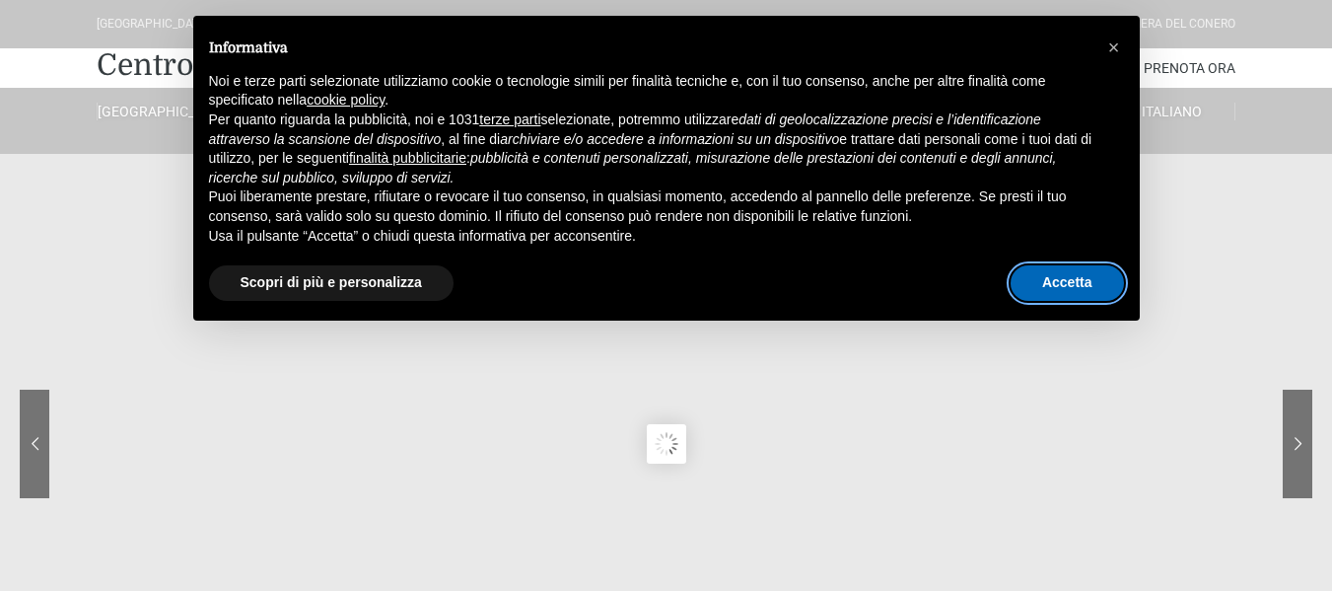
click at [1089, 278] on button "Accetta" at bounding box center [1067, 283] width 113 height 36
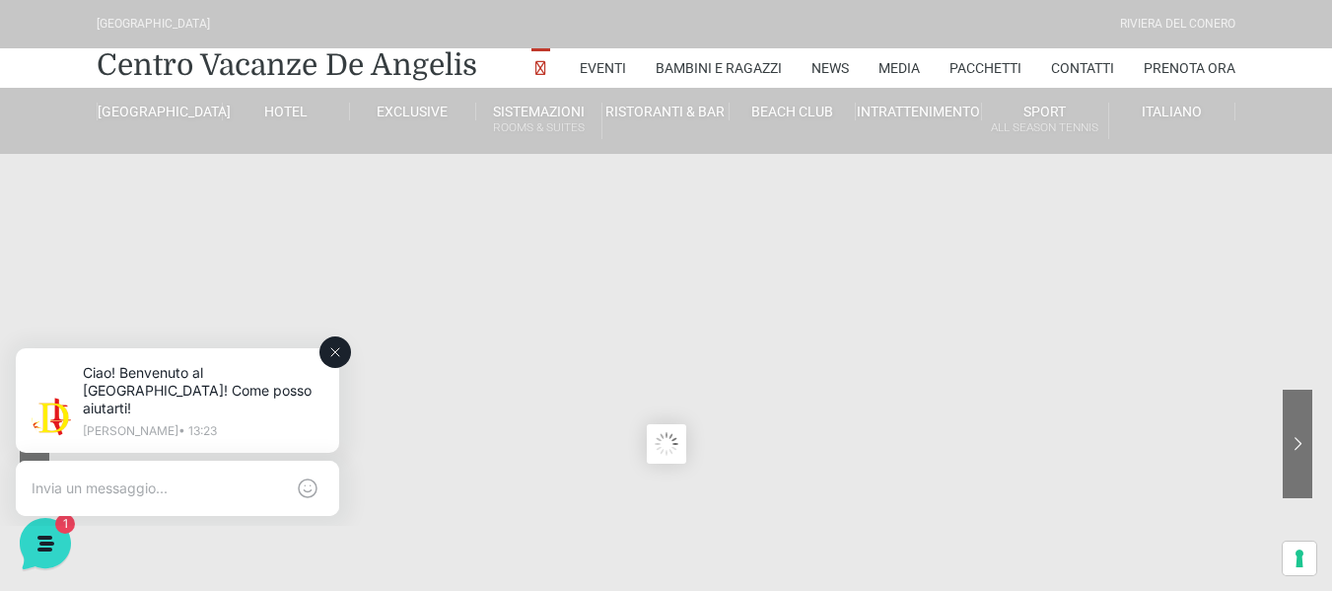
click at [347, 358] on button at bounding box center [336, 352] width 32 height 32
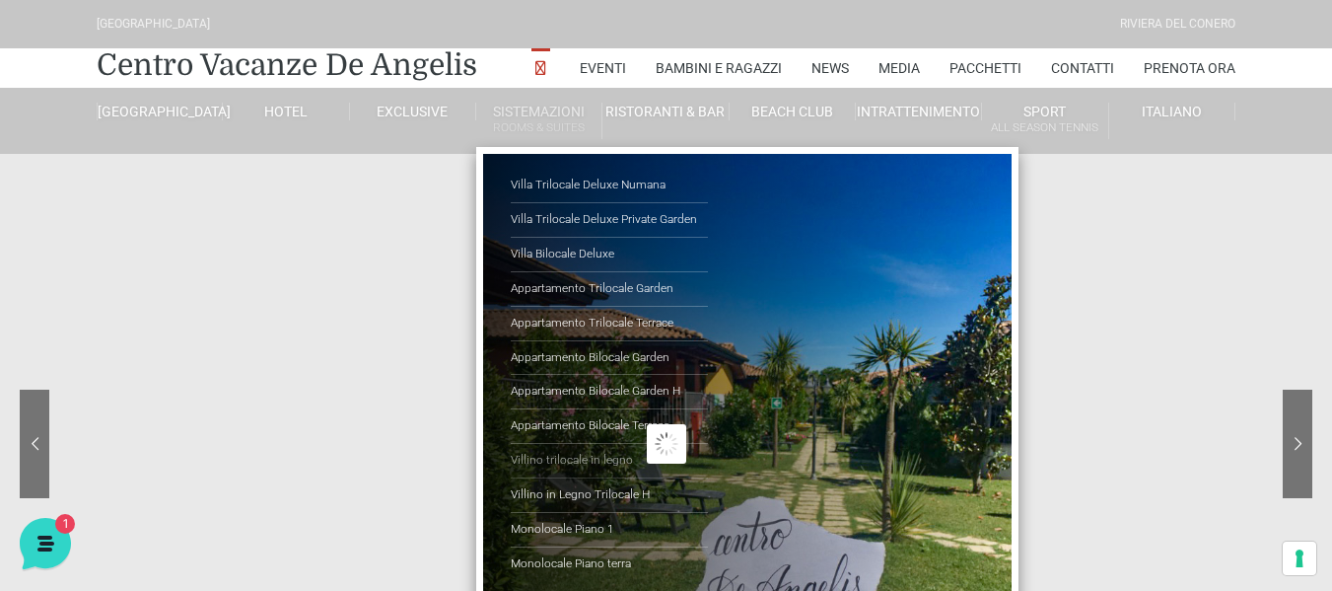
click at [596, 459] on link "Villino trilocale in legno" at bounding box center [609, 461] width 197 height 35
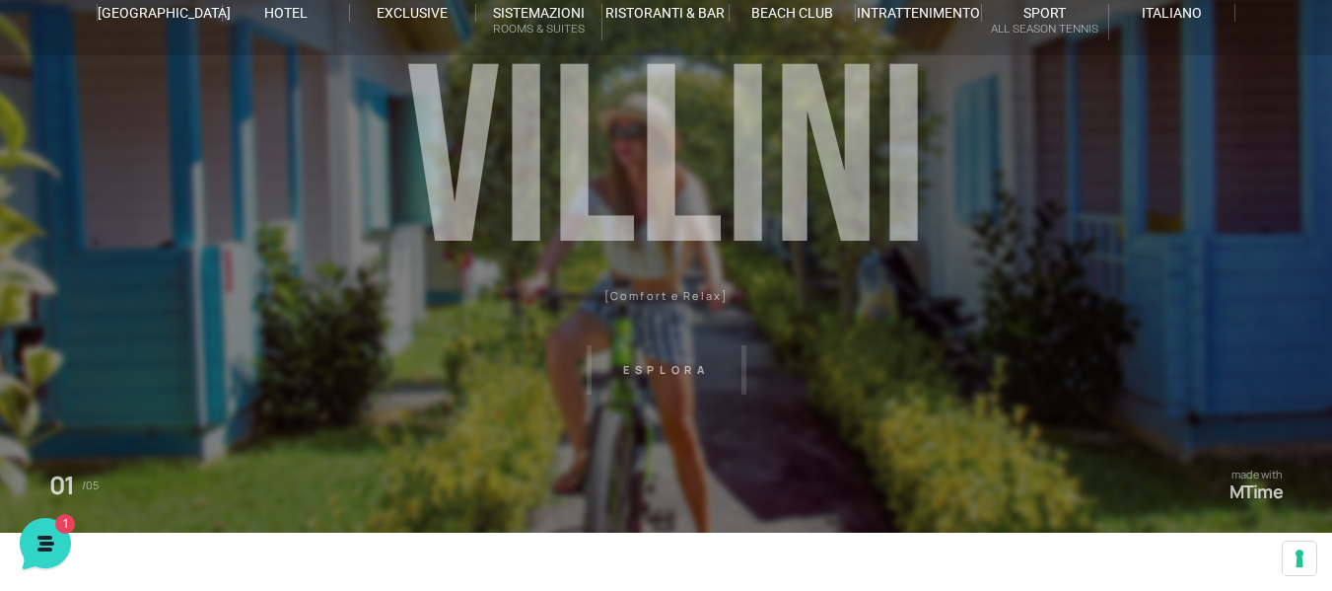
click at [667, 366] on header "Villaggio Hotel Resort Riviera Del Conero Centro Vacanze De Angelis Eventi Miss…" at bounding box center [666, 345] width 1332 height 888
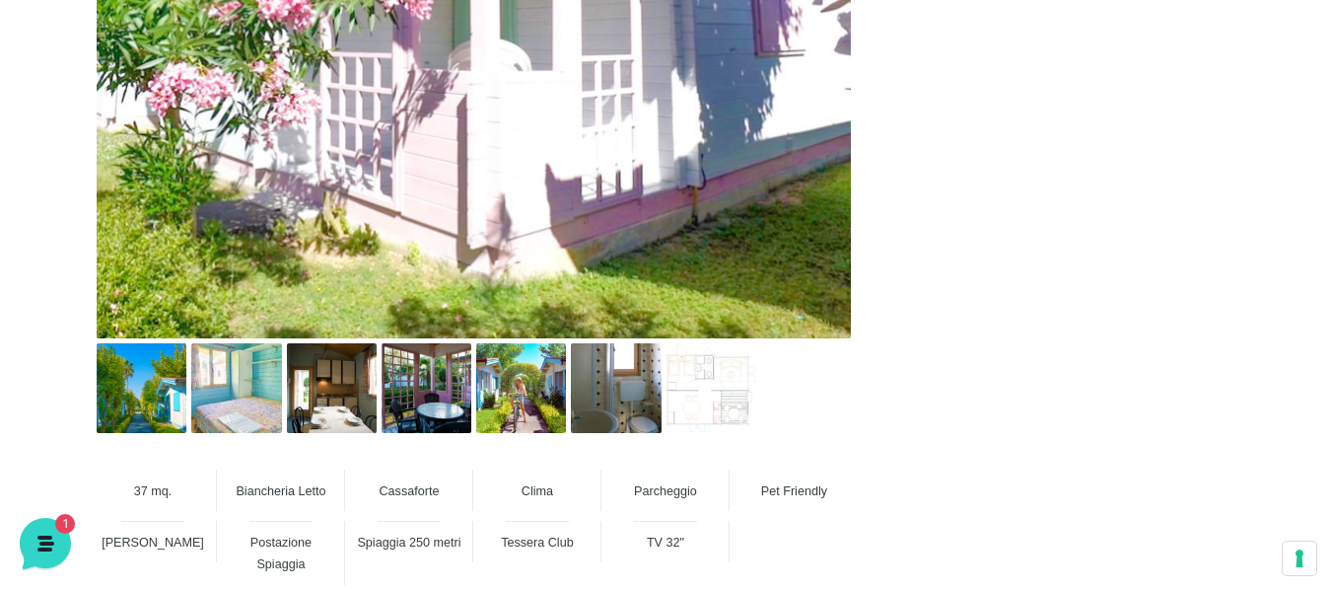
scroll to position [1184, 0]
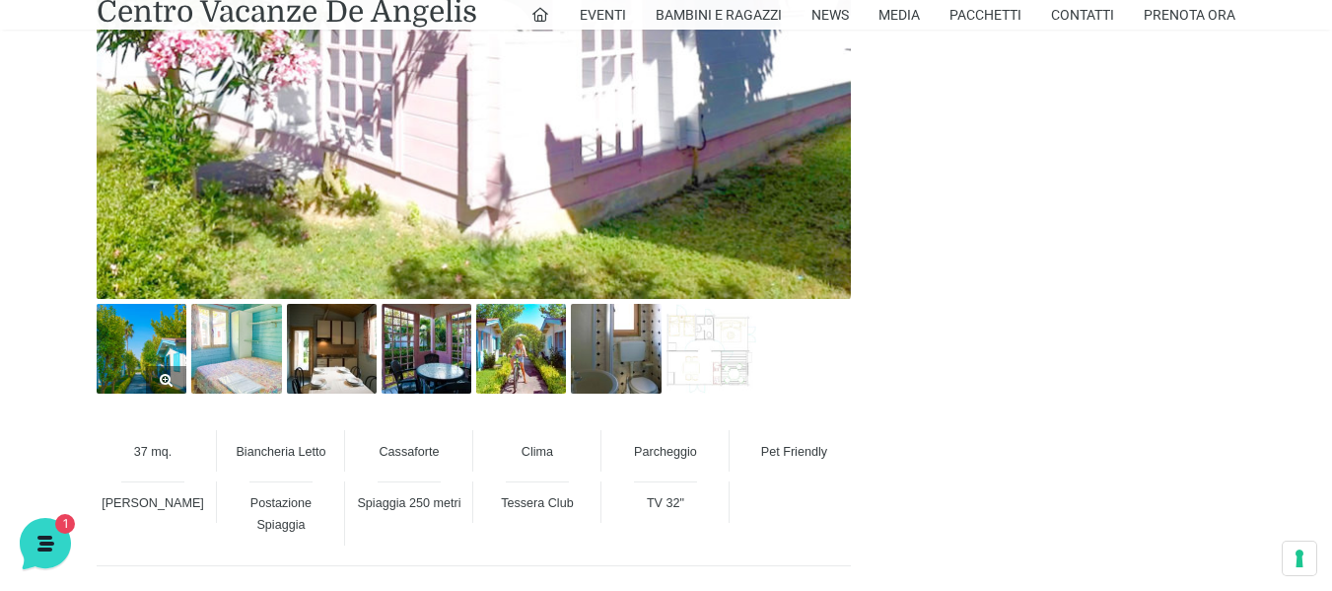
click at [166, 361] on img at bounding box center [142, 349] width 90 height 90
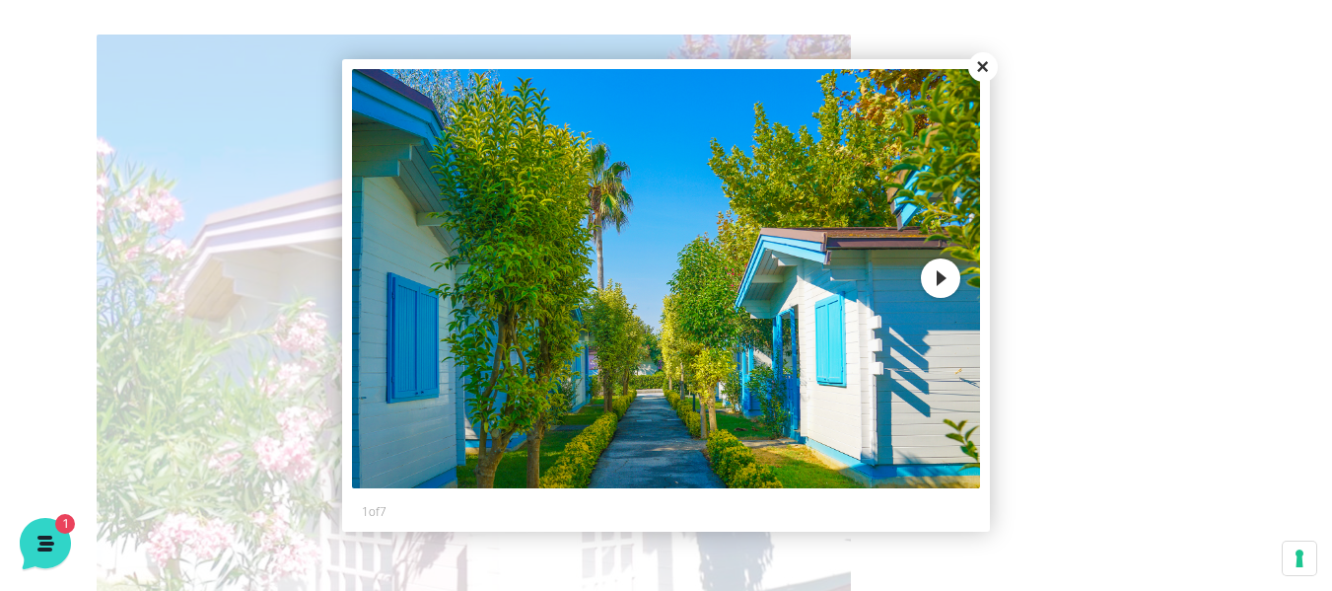
scroll to position [690, 0]
click at [937, 277] on button "Next" at bounding box center [940, 277] width 39 height 39
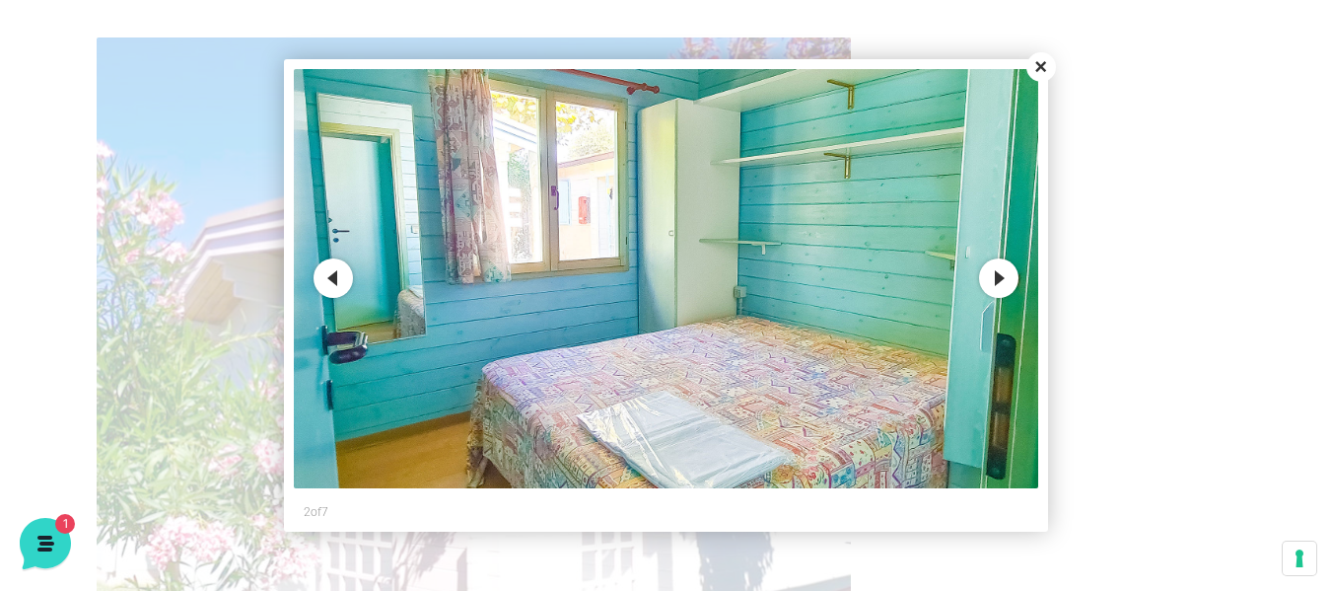
click at [937, 277] on img at bounding box center [666, 278] width 745 height 419
click at [995, 279] on button "Next" at bounding box center [998, 277] width 39 height 39
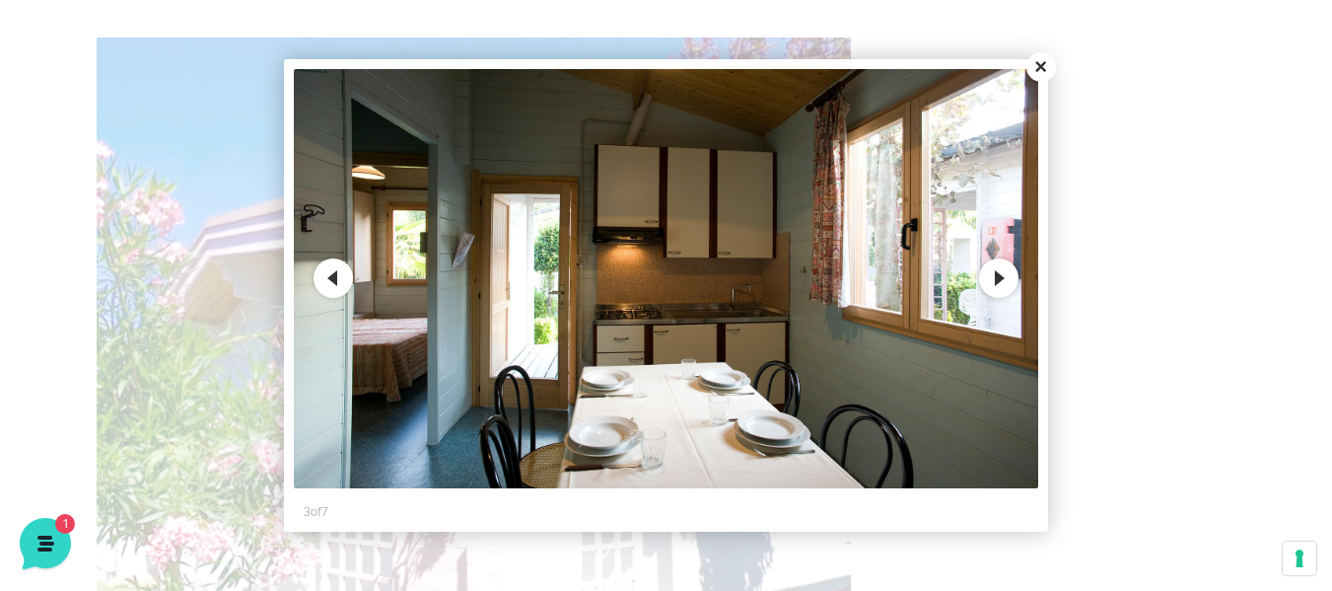
click at [995, 279] on button "Next" at bounding box center [998, 277] width 39 height 39
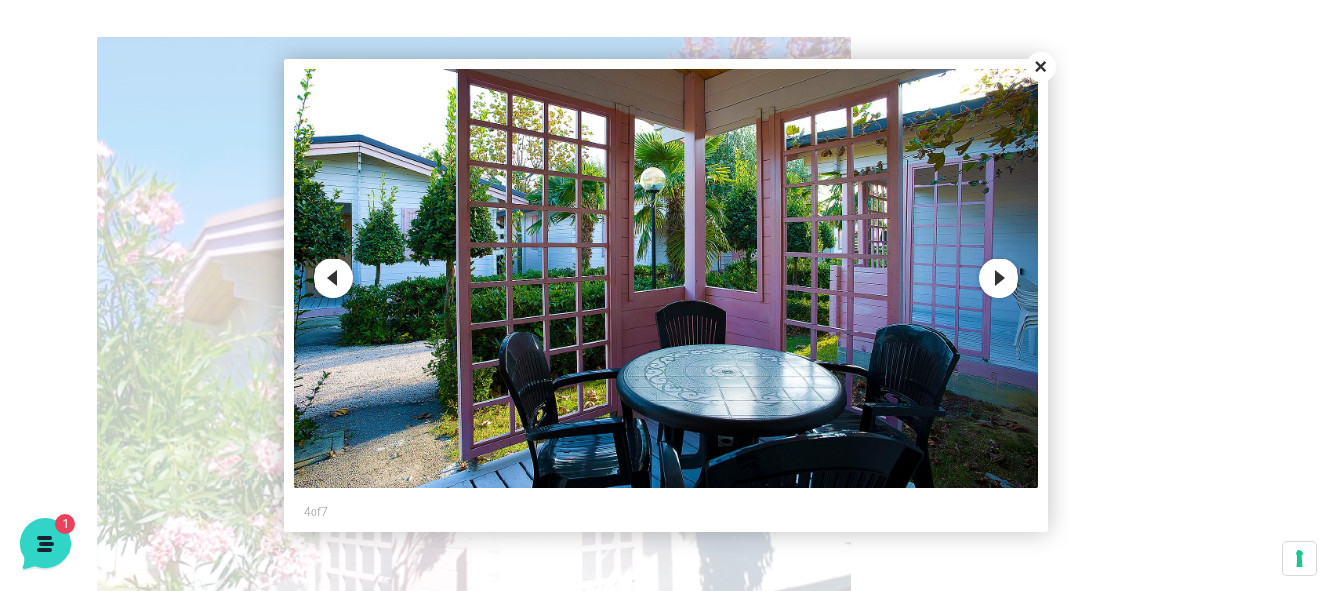
click at [995, 279] on button "Next" at bounding box center [998, 277] width 39 height 39
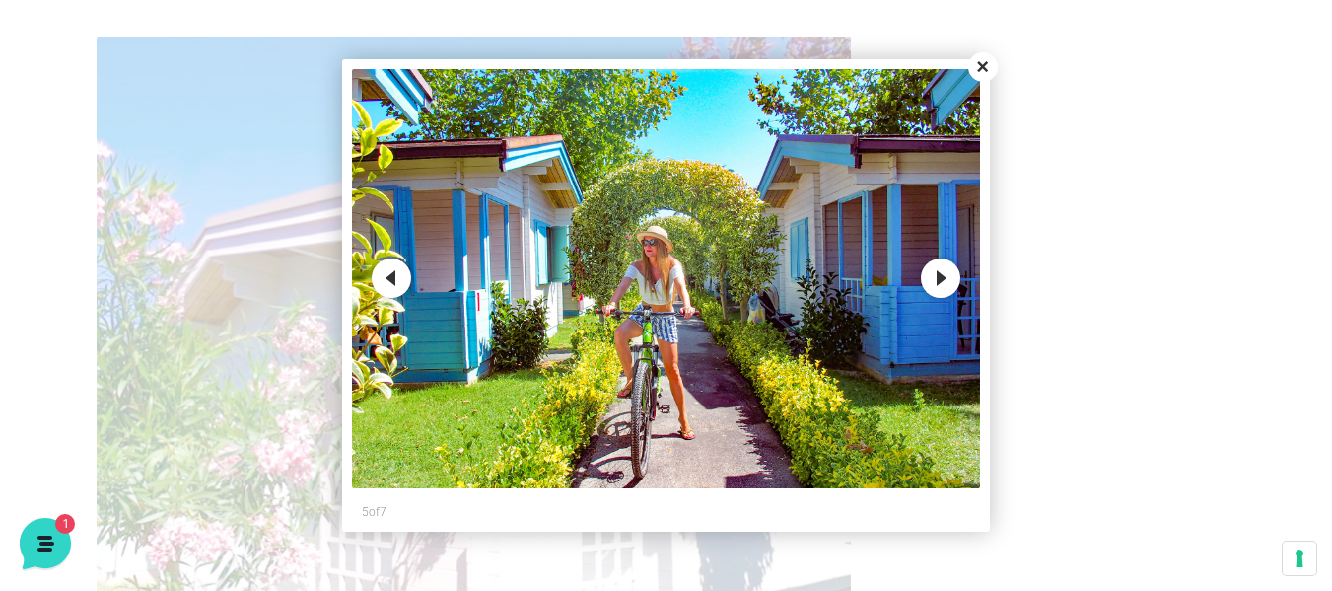
click at [941, 281] on button "Next" at bounding box center [940, 277] width 39 height 39
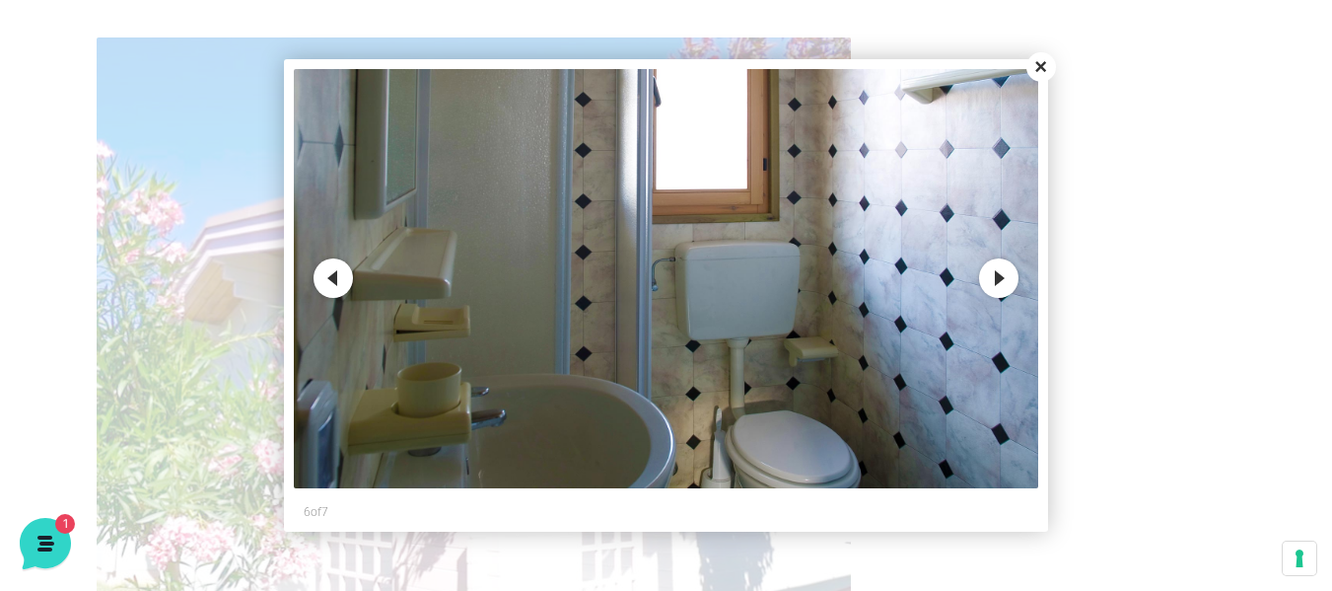
click at [1006, 281] on button "Next" at bounding box center [998, 277] width 39 height 39
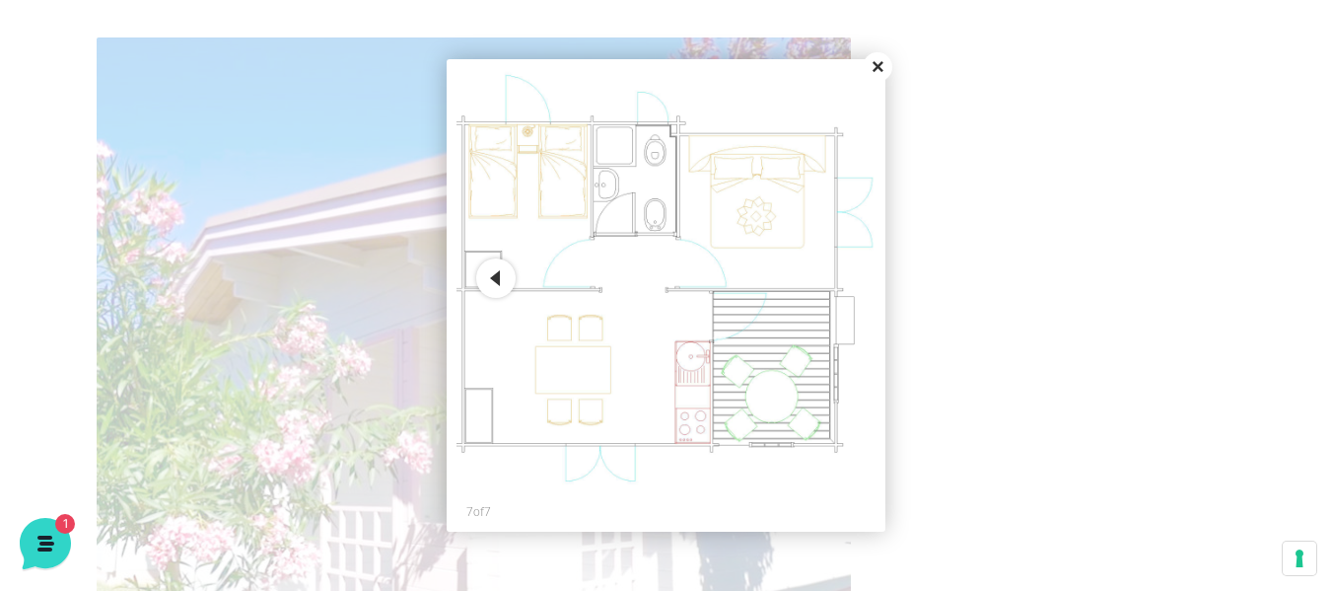
click at [890, 84] on div at bounding box center [666, 295] width 1332 height 591
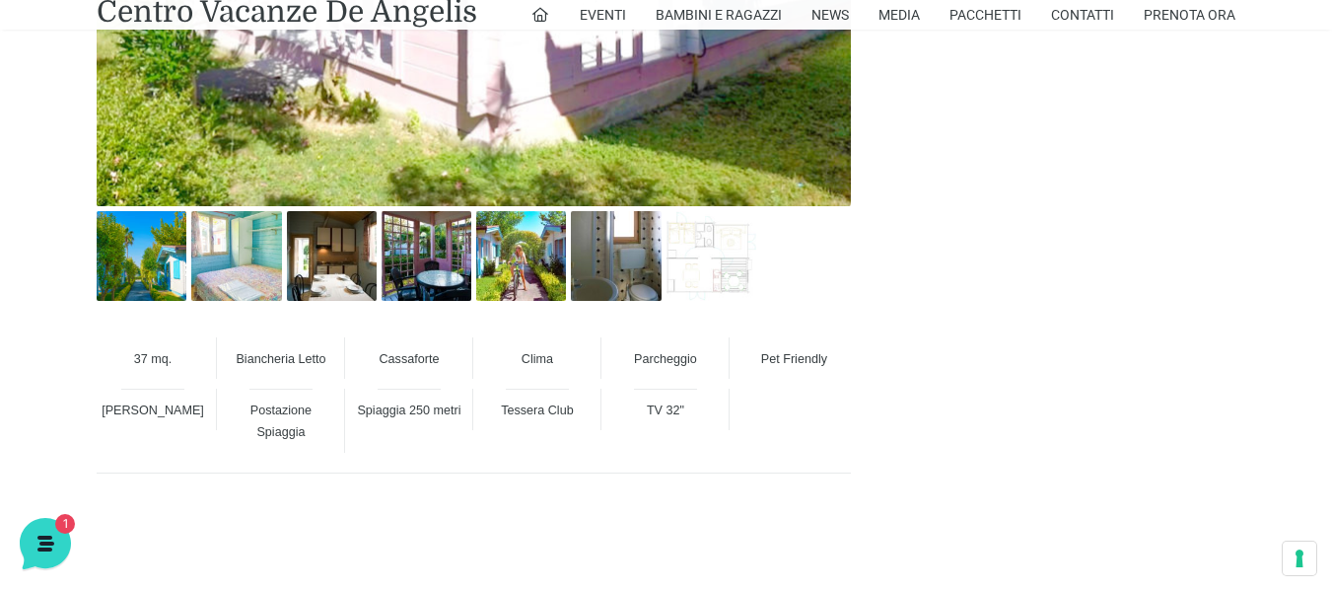
scroll to position [1282, 0]
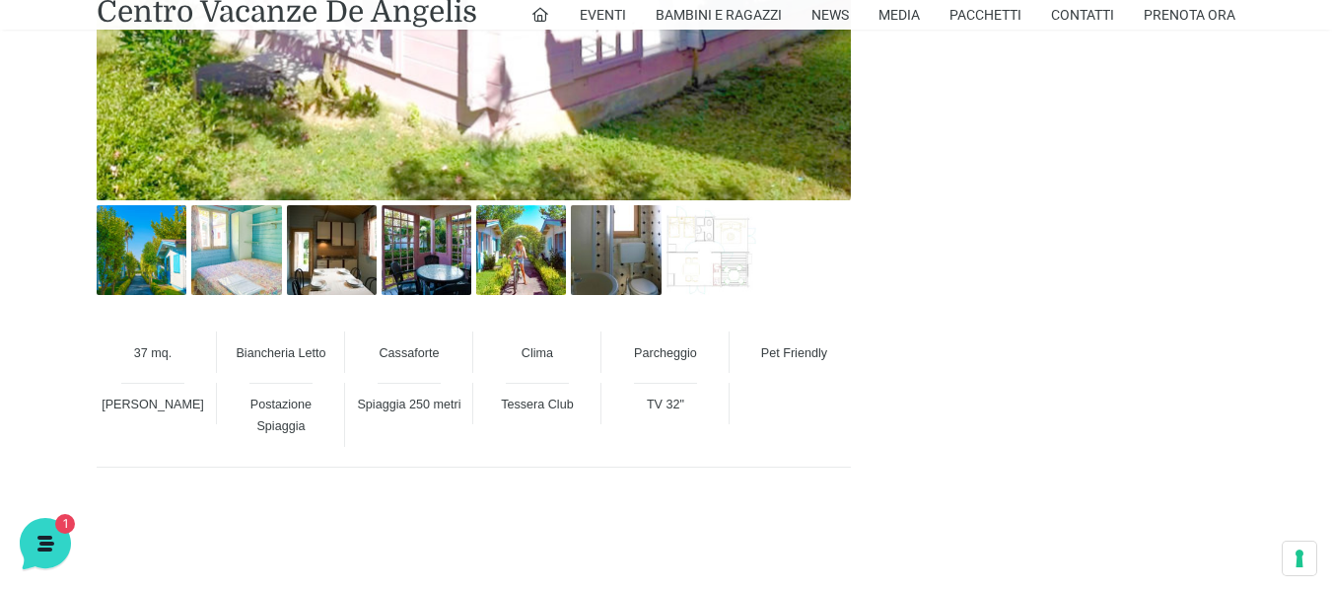
click at [303, 422] on span "Postazione Spiaggia" at bounding box center [281, 415] width 61 height 36
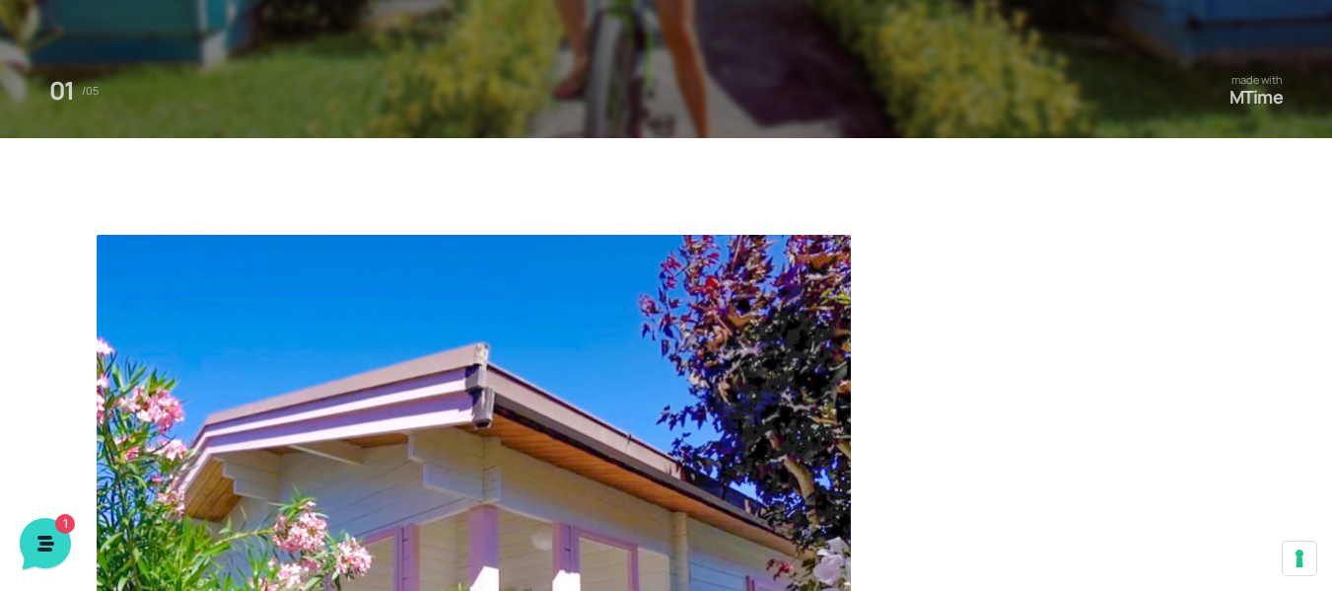
scroll to position [0, 0]
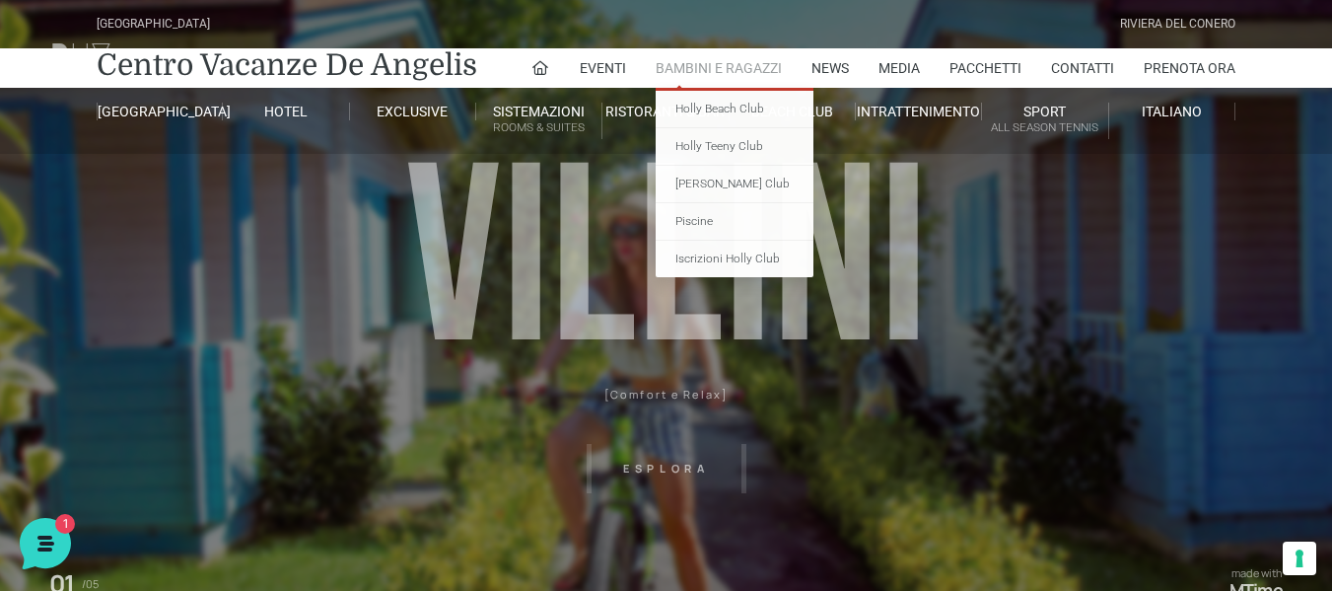
click at [735, 71] on link "Bambini e Ragazzi" at bounding box center [719, 67] width 126 height 39
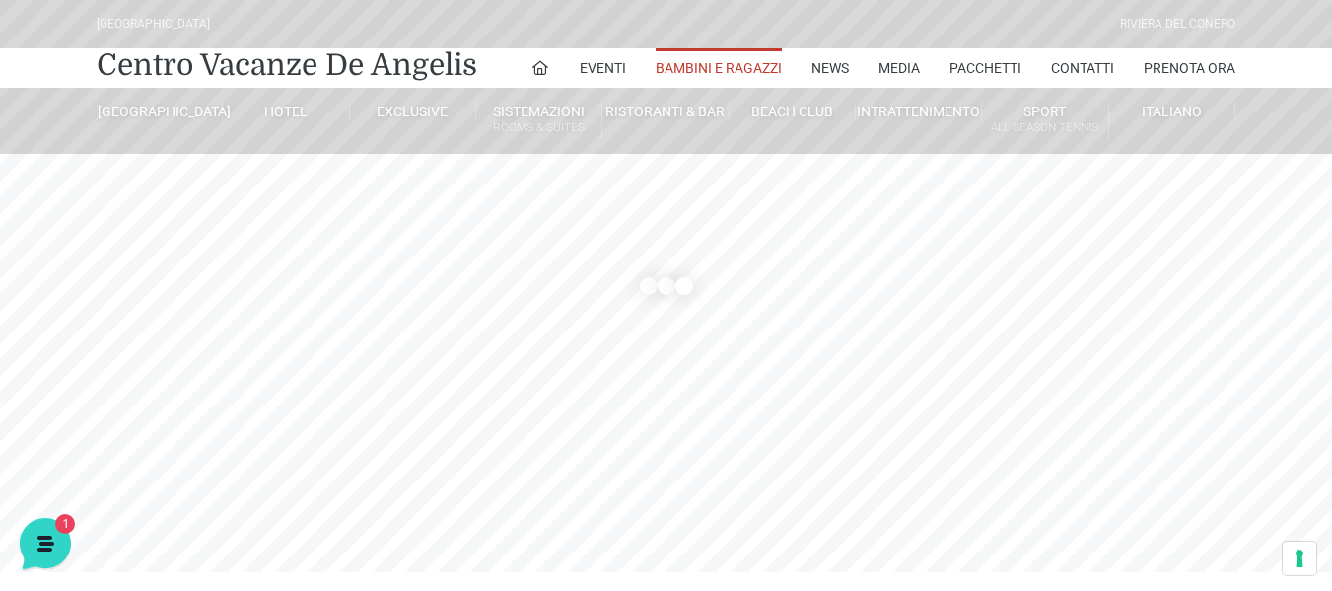
click at [674, 363] on header "[GEOGRAPHIC_DATA] [GEOGRAPHIC_DATA] Centro Vacanze [GEOGRAPHIC_DATA] Eventi Mis…" at bounding box center [666, 394] width 1332 height 789
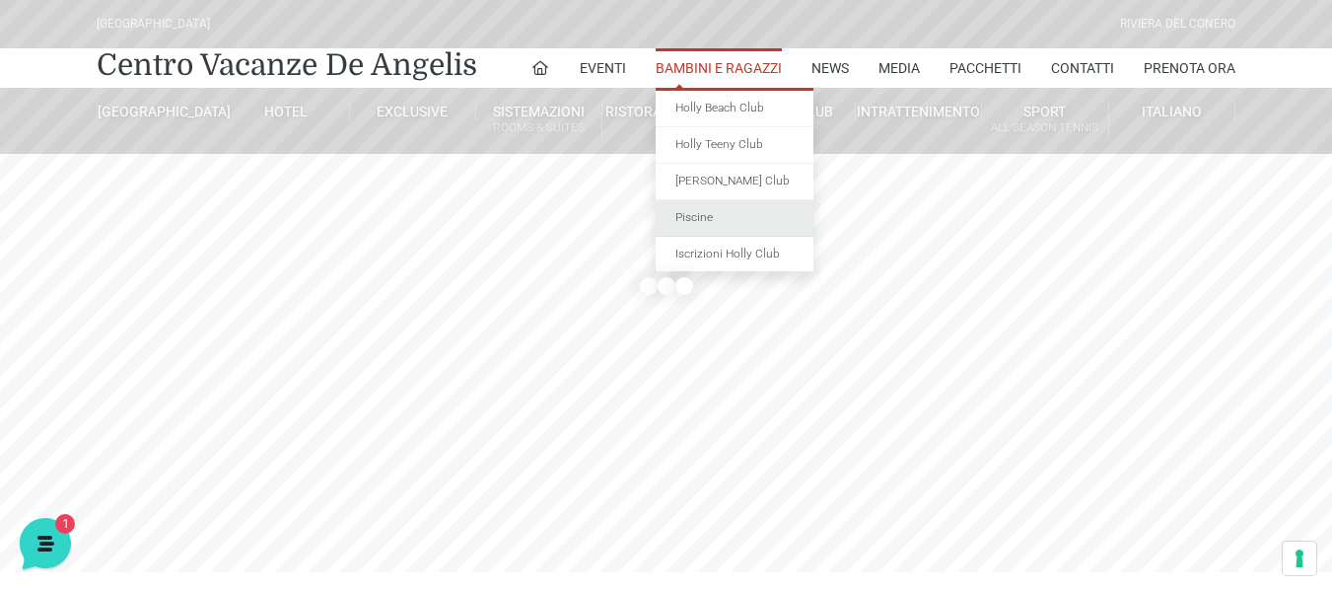
click at [751, 221] on link "Piscine" at bounding box center [735, 218] width 158 height 36
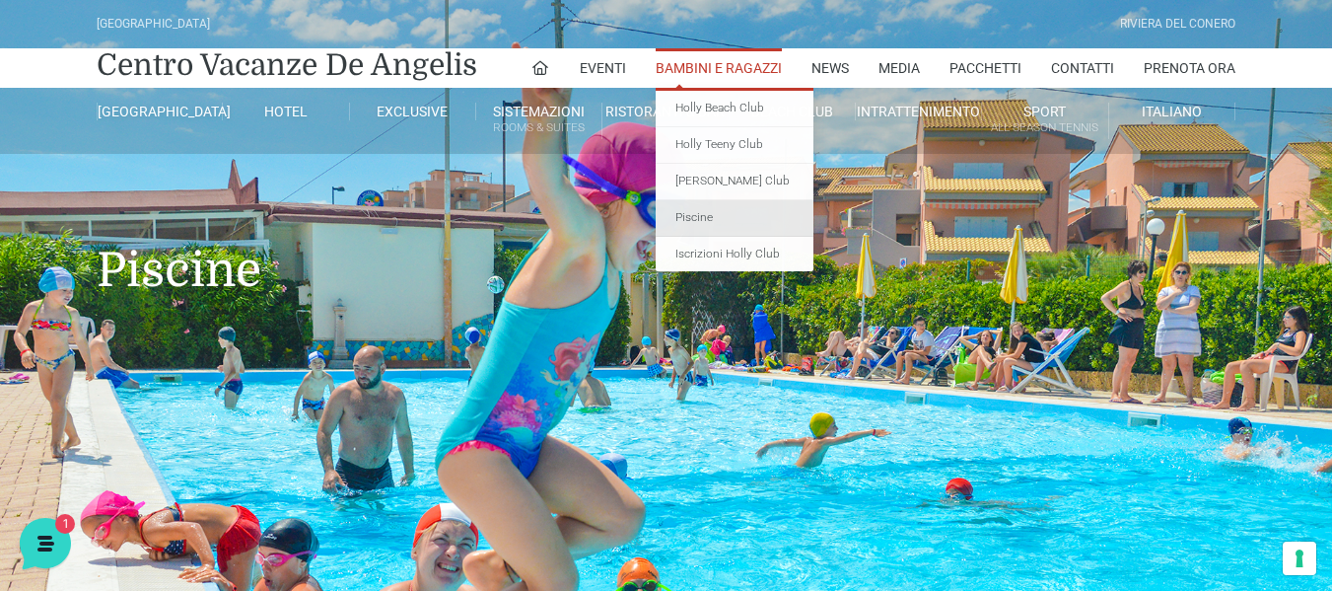
click at [725, 218] on link "Piscine" at bounding box center [735, 218] width 158 height 36
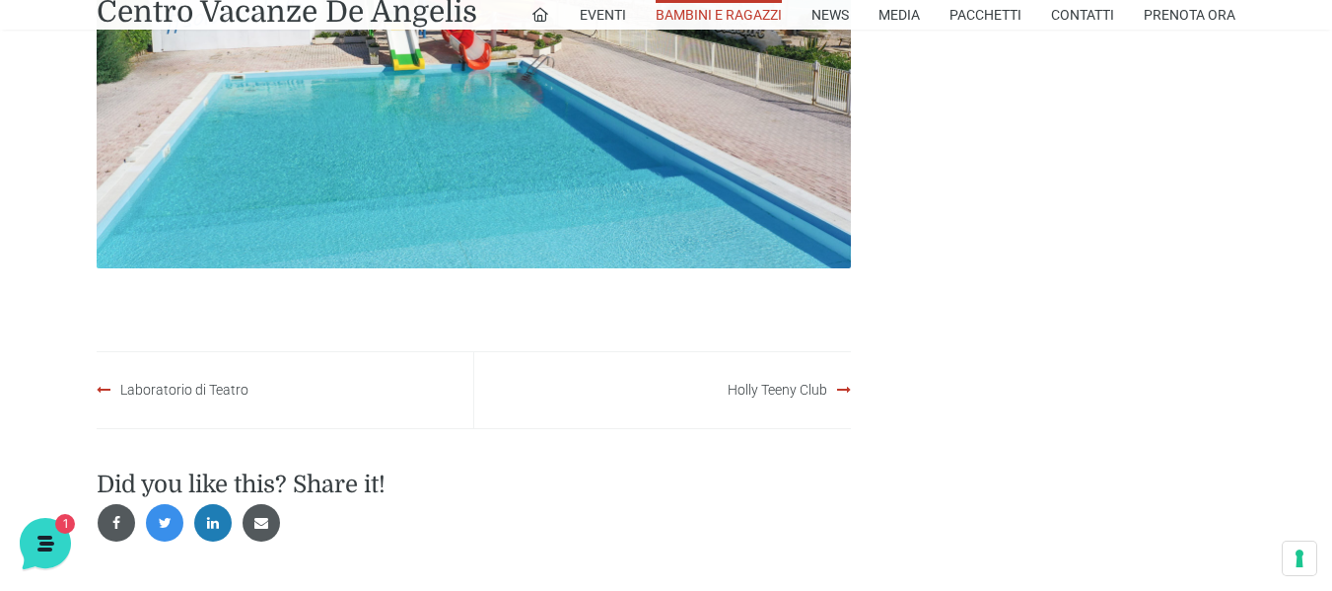
scroll to position [1775, 0]
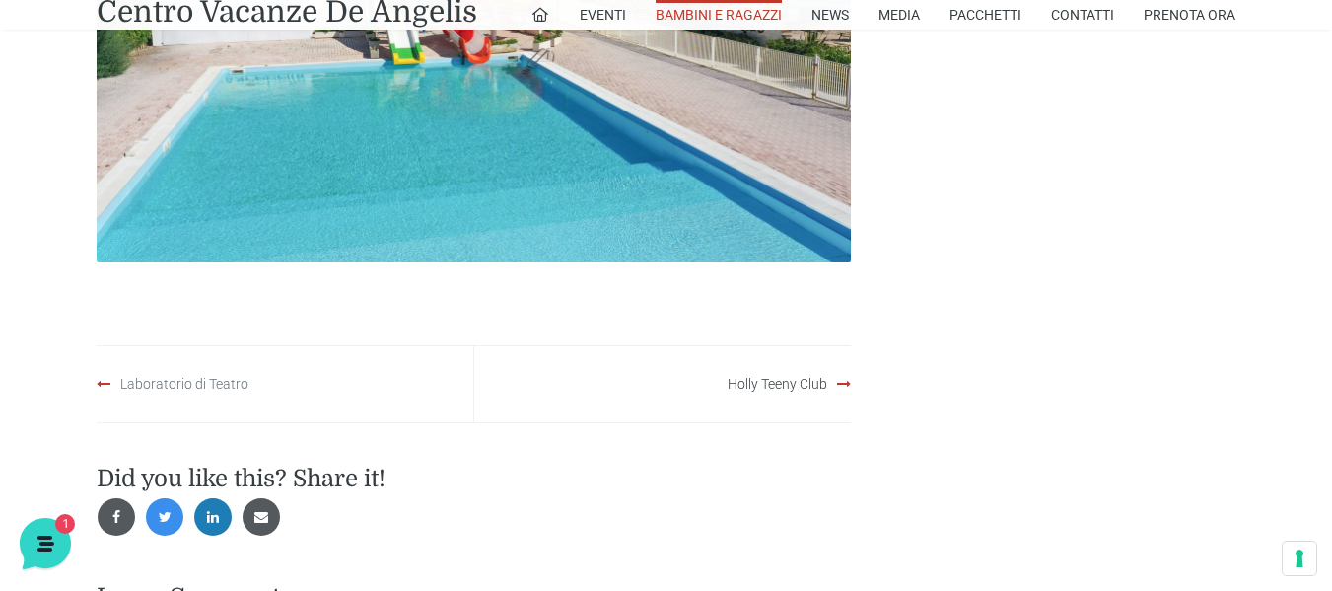
click at [206, 388] on link "Laboratorio di Teatro" at bounding box center [184, 384] width 128 height 16
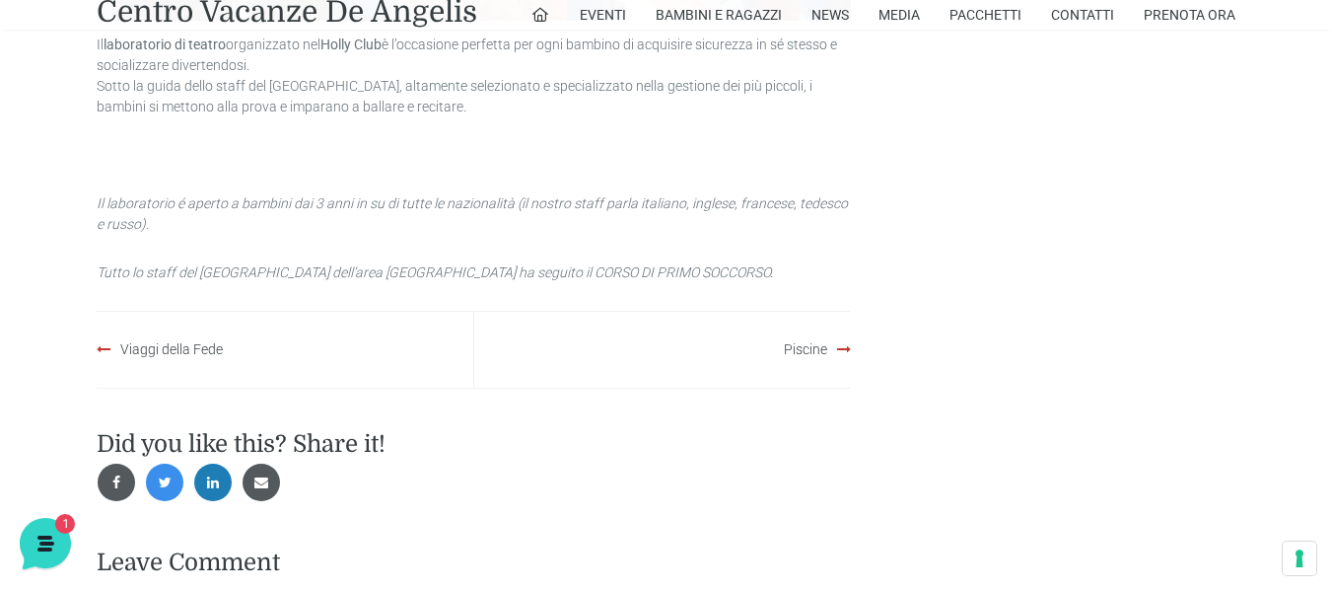
scroll to position [1578, 0]
click at [165, 344] on link "Viaggi della Fede" at bounding box center [171, 348] width 103 height 16
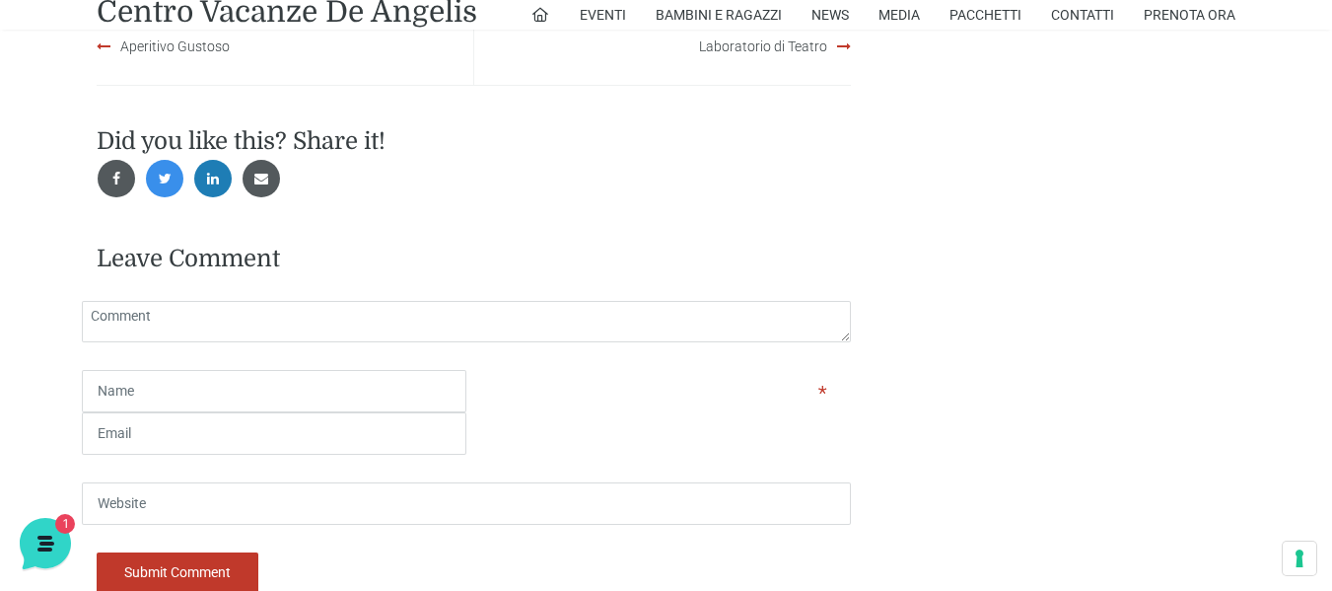
scroll to position [888, 0]
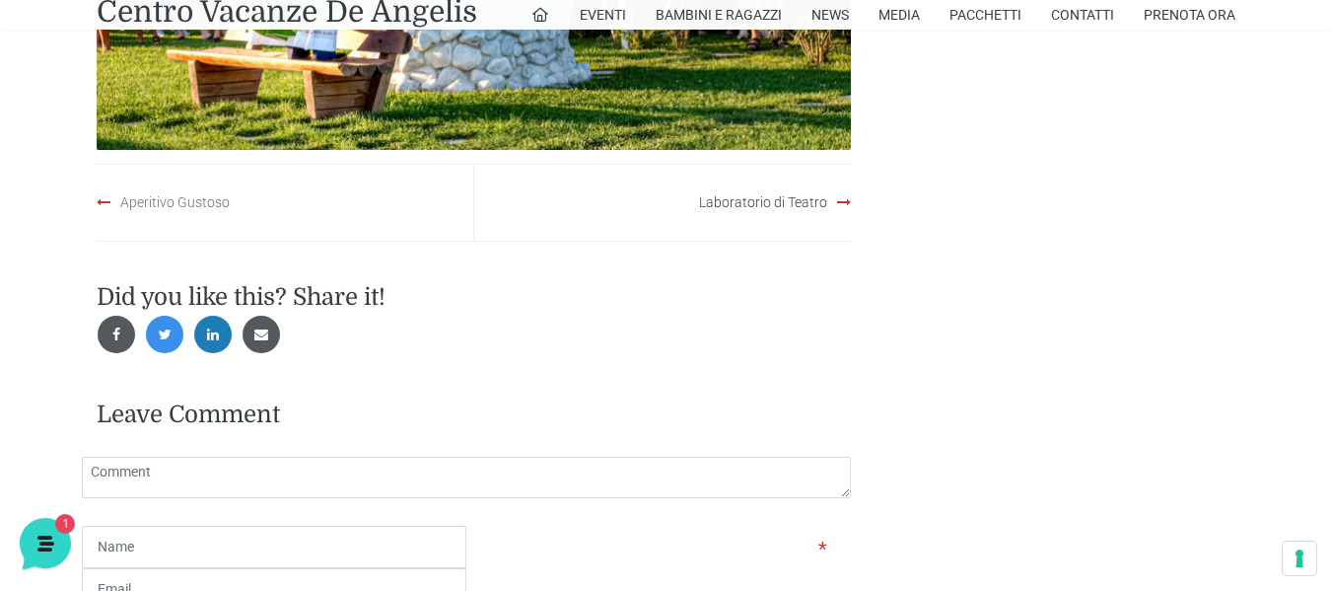
click at [174, 203] on link "Aperitivo Gustoso" at bounding box center [174, 202] width 109 height 16
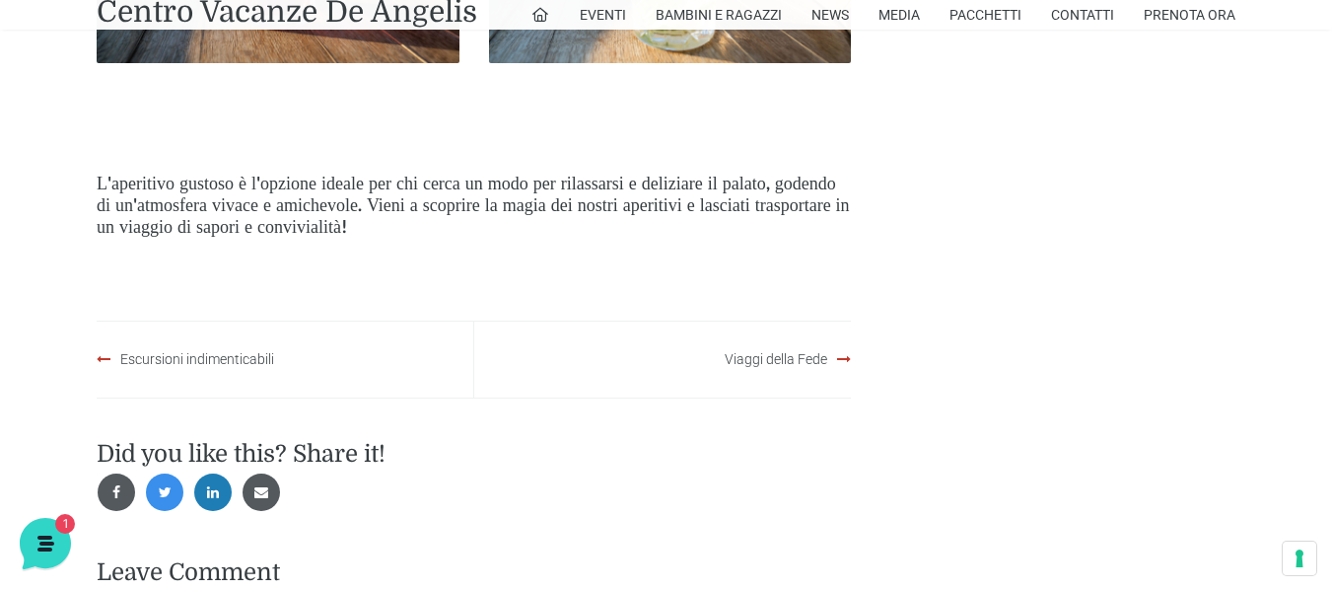
scroll to position [2762, 0]
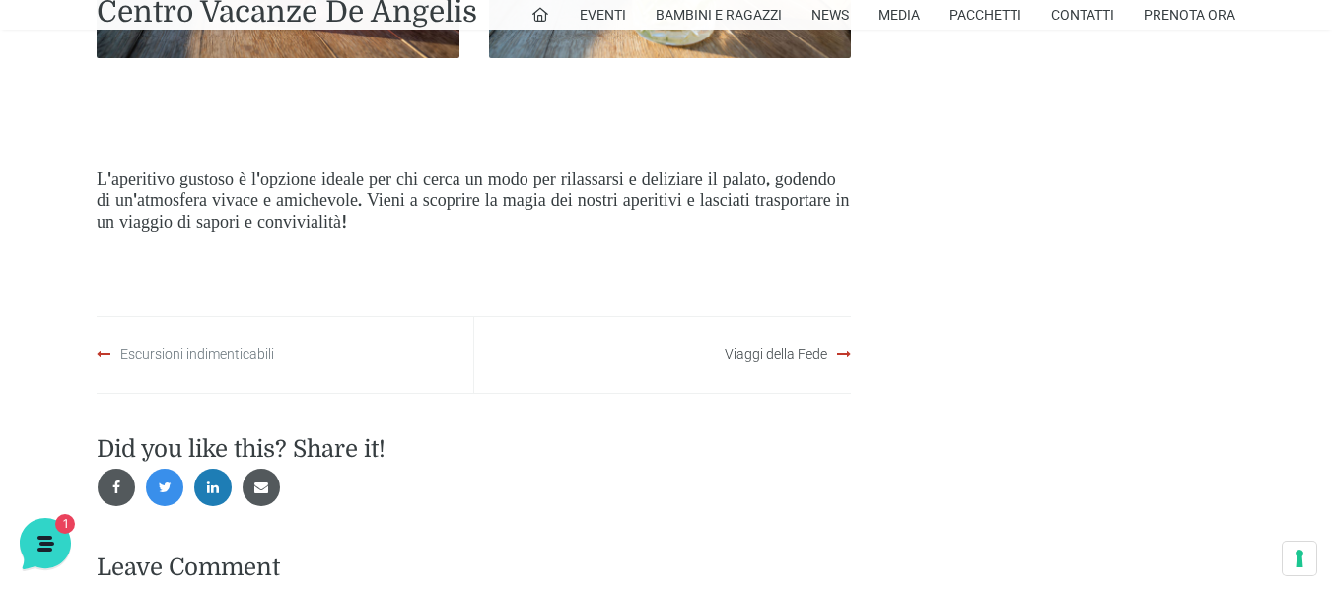
click at [167, 346] on link "Escursioni indimenticabili" at bounding box center [197, 354] width 154 height 16
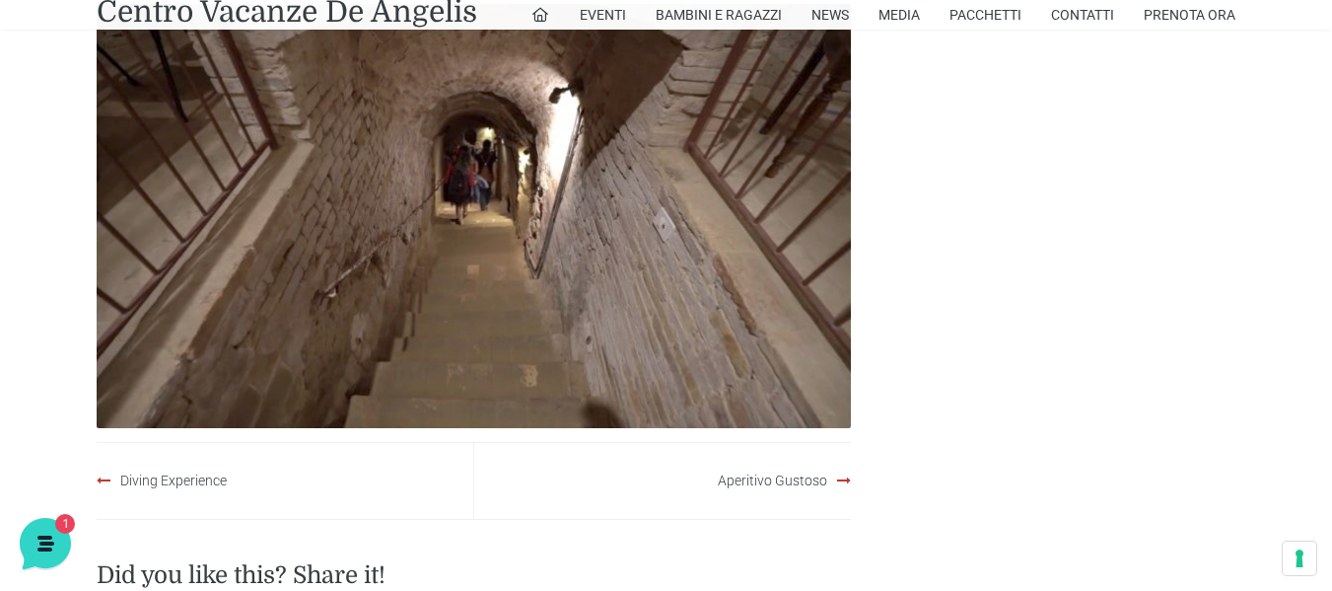
scroll to position [493, 0]
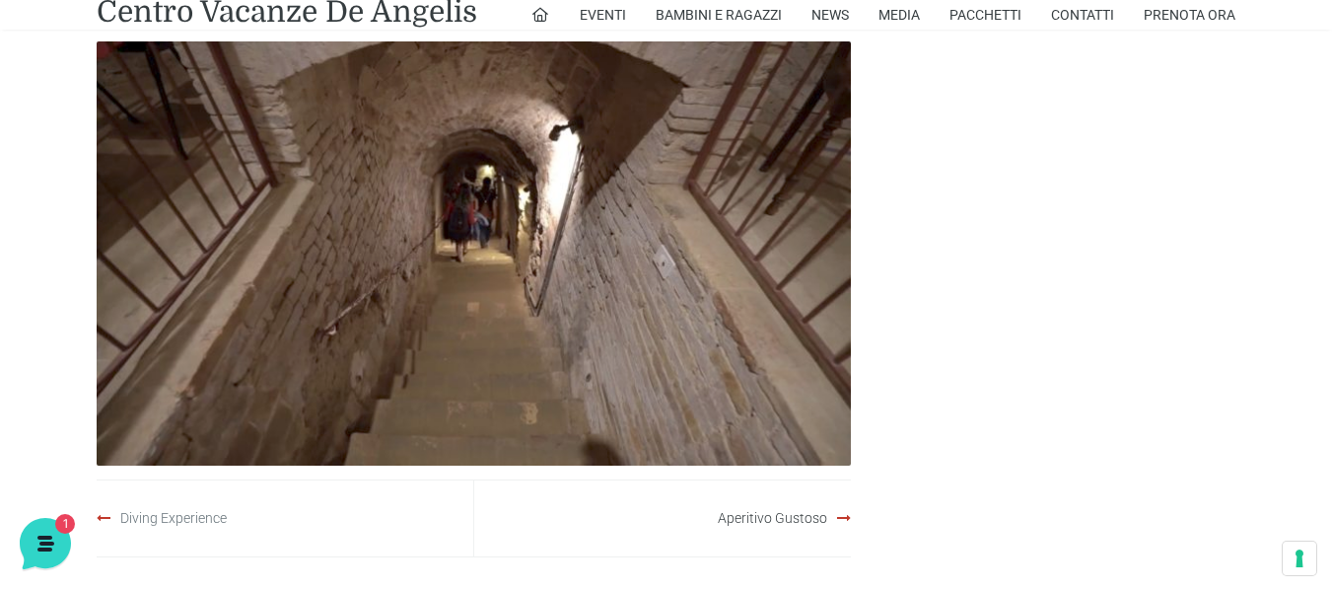
click at [177, 517] on link "Diving Experience" at bounding box center [173, 518] width 107 height 16
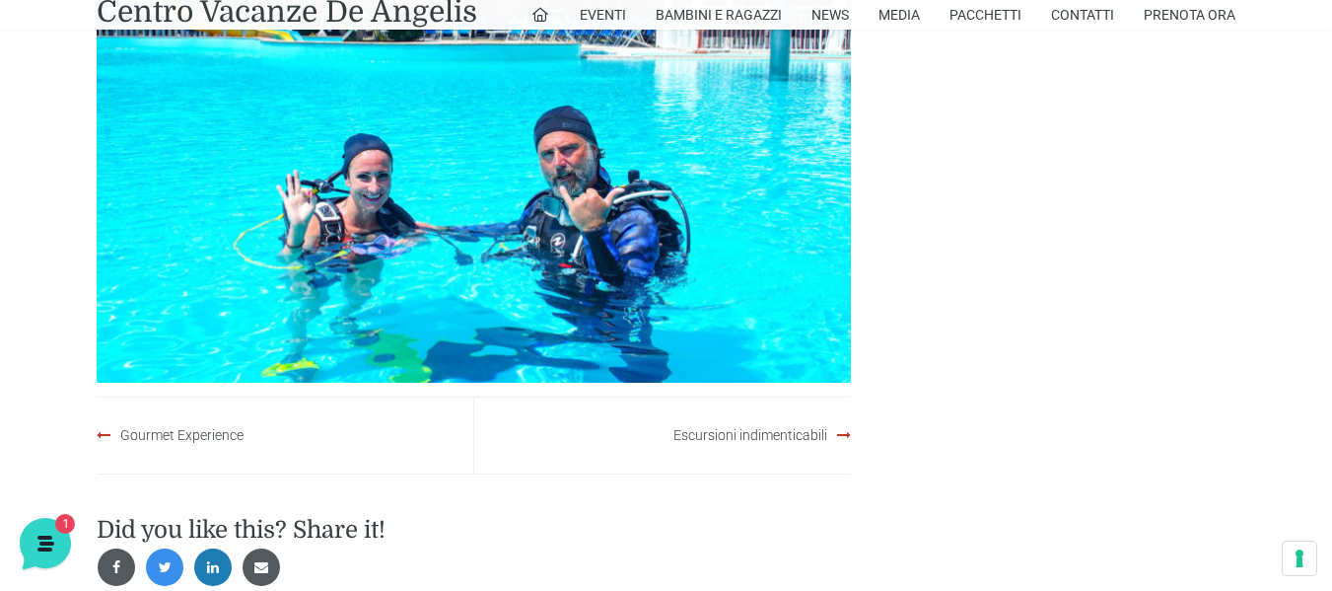
scroll to position [690, 0]
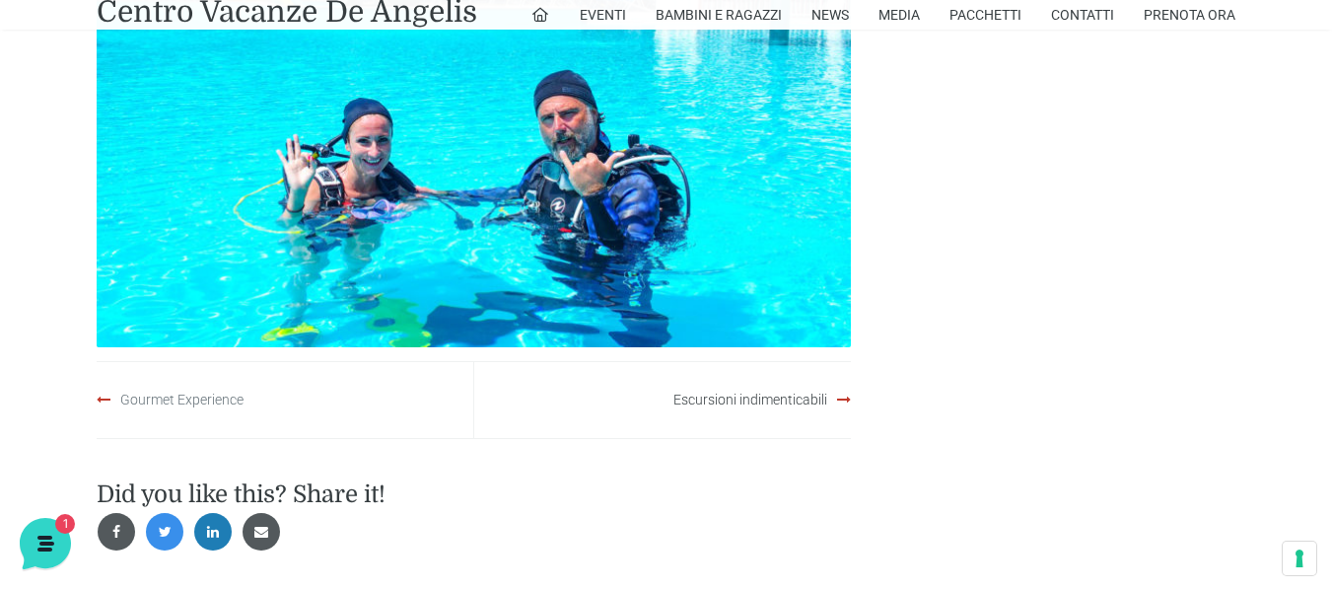
click at [193, 397] on link "Gourmet Experience" at bounding box center [181, 400] width 123 height 16
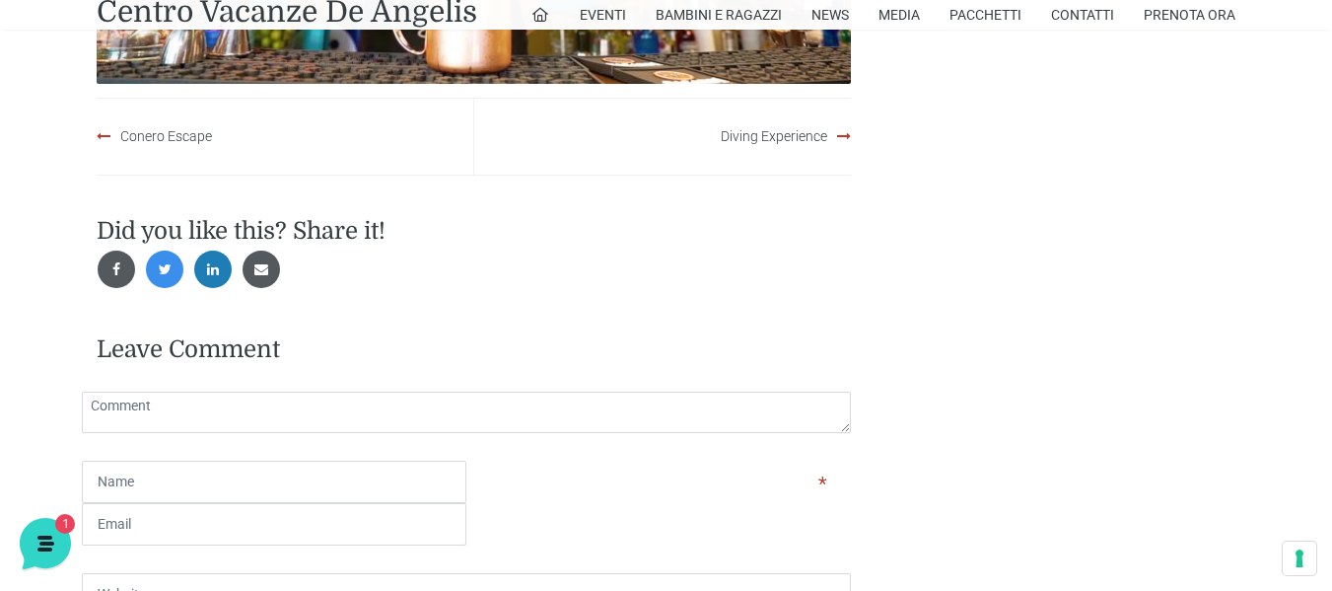
scroll to position [690, 0]
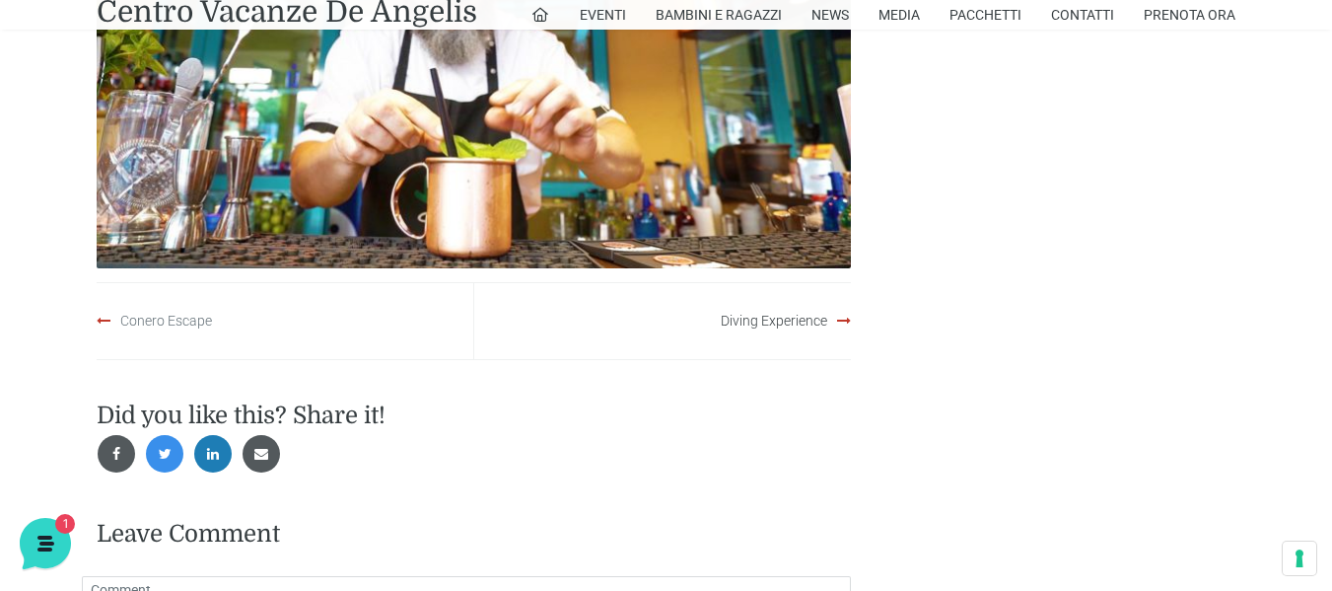
click at [141, 315] on link "Conero Escape" at bounding box center [166, 321] width 92 height 16
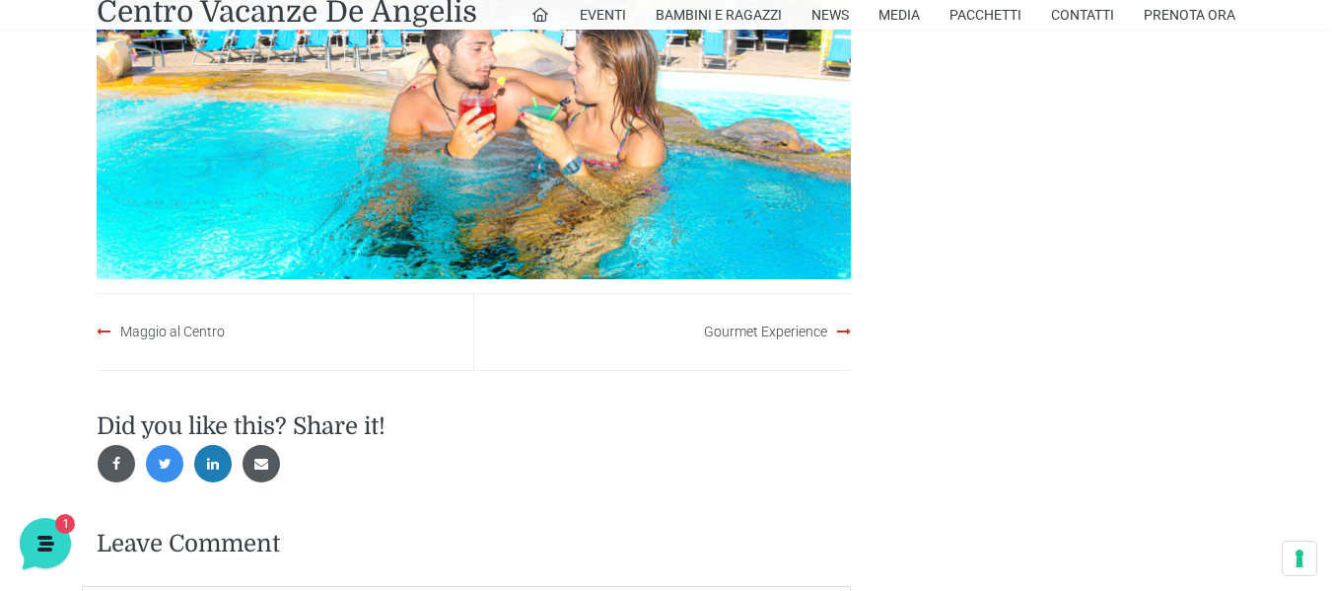
scroll to position [789, 0]
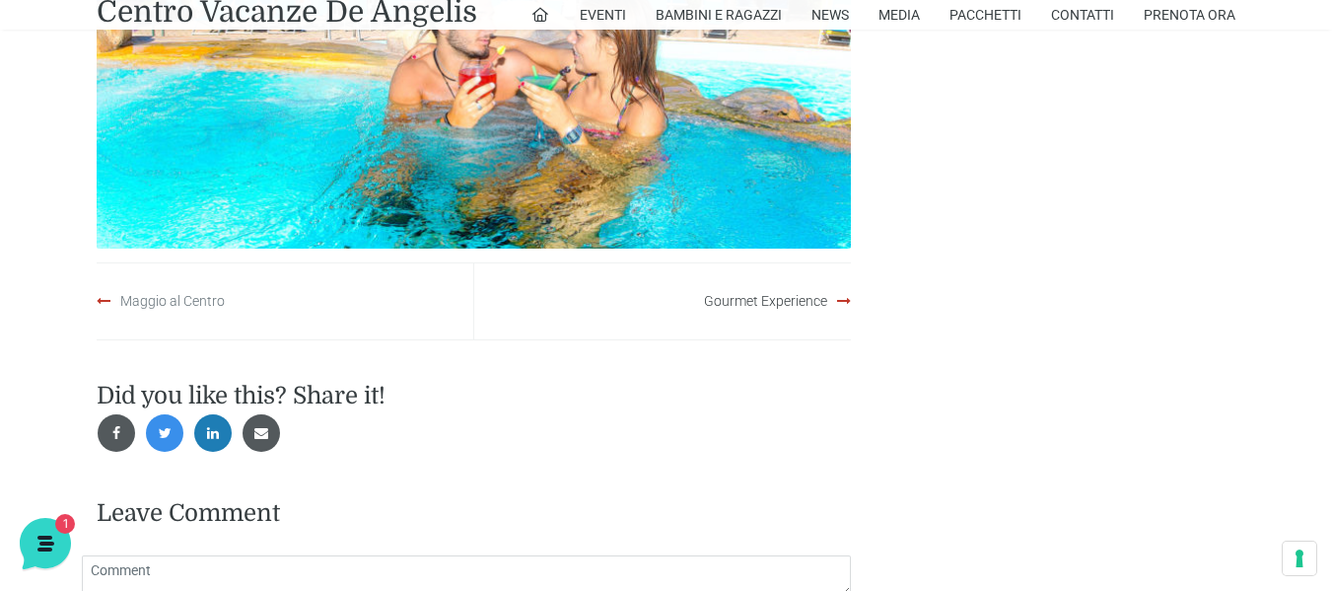
click at [193, 305] on link "Maggio al Centro" at bounding box center [172, 301] width 105 height 16
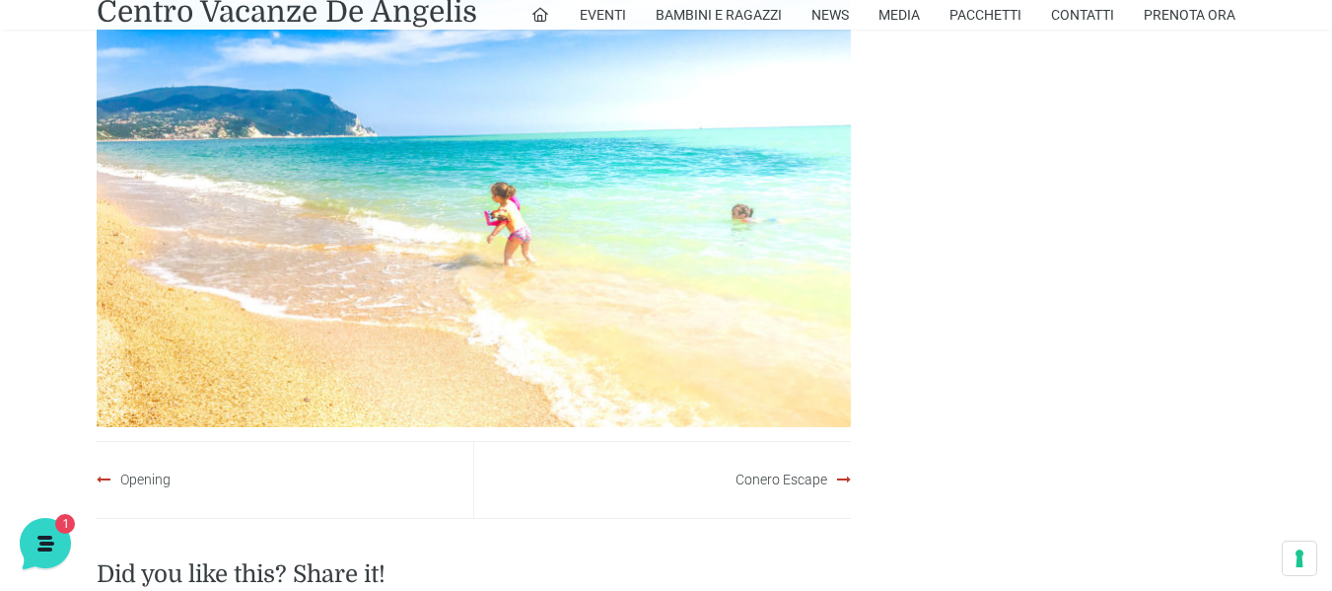
scroll to position [789, 0]
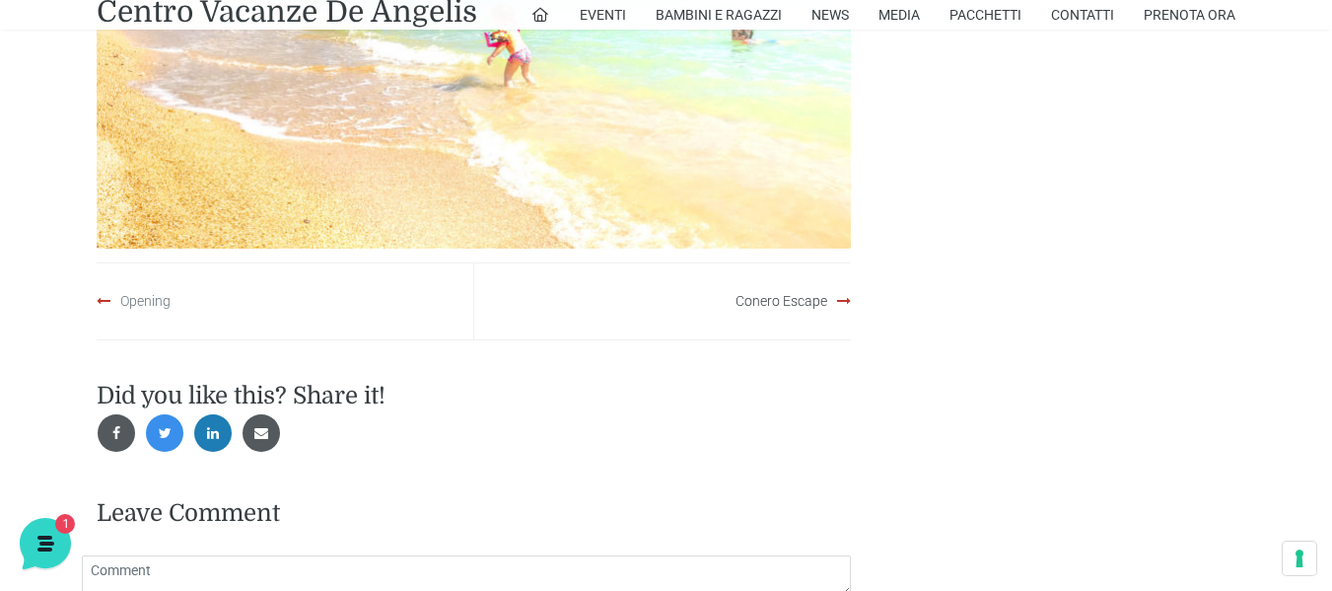
click at [134, 303] on link "Opening" at bounding box center [145, 301] width 50 height 16
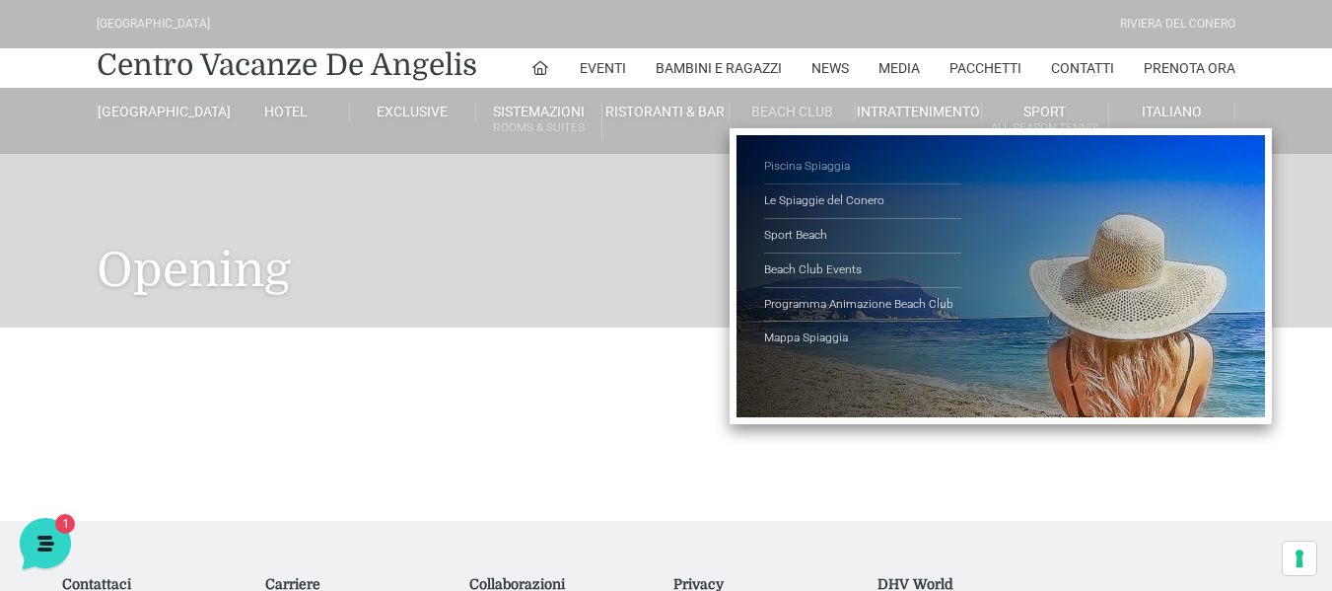
click at [827, 167] on link "Piscina Spiaggia" at bounding box center [862, 167] width 197 height 35
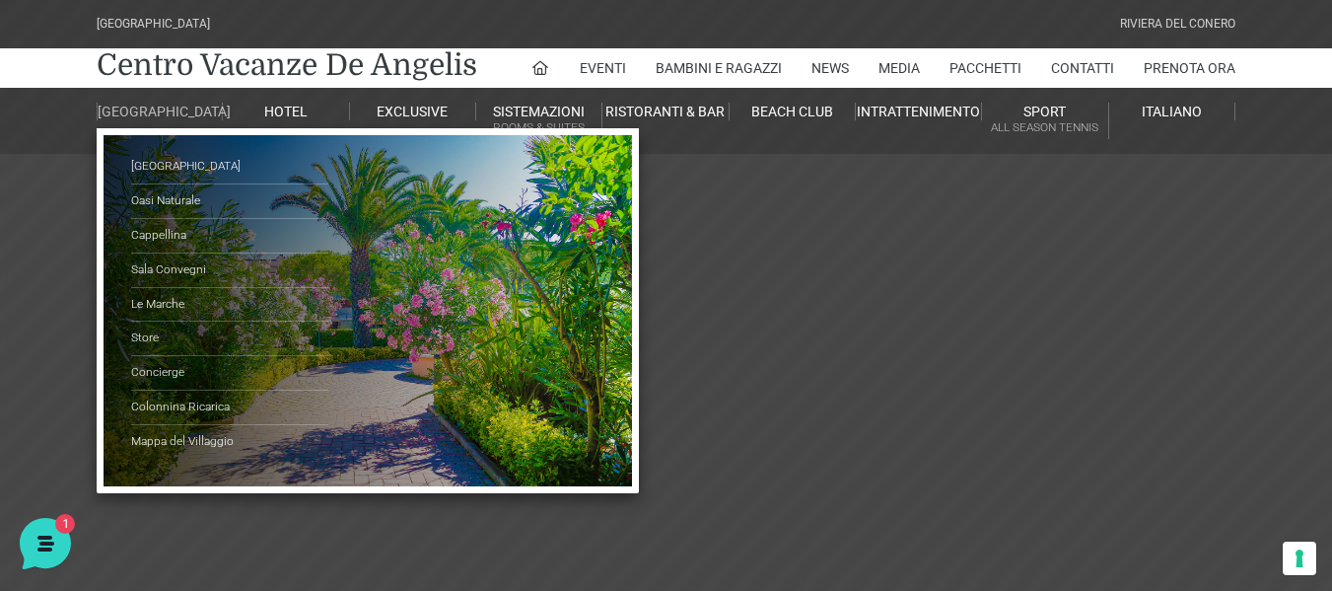
click at [124, 111] on link "[GEOGRAPHIC_DATA]" at bounding box center [160, 112] width 126 height 18
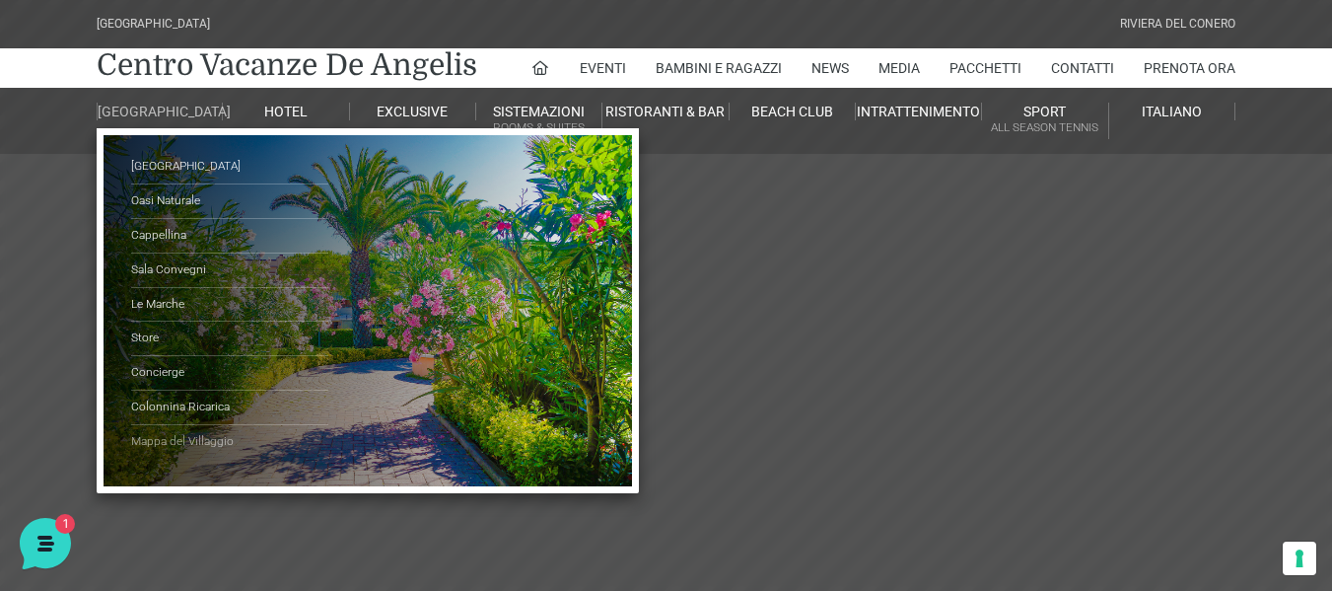
click at [145, 459] on link "Mappa del Villaggio" at bounding box center [229, 442] width 197 height 34
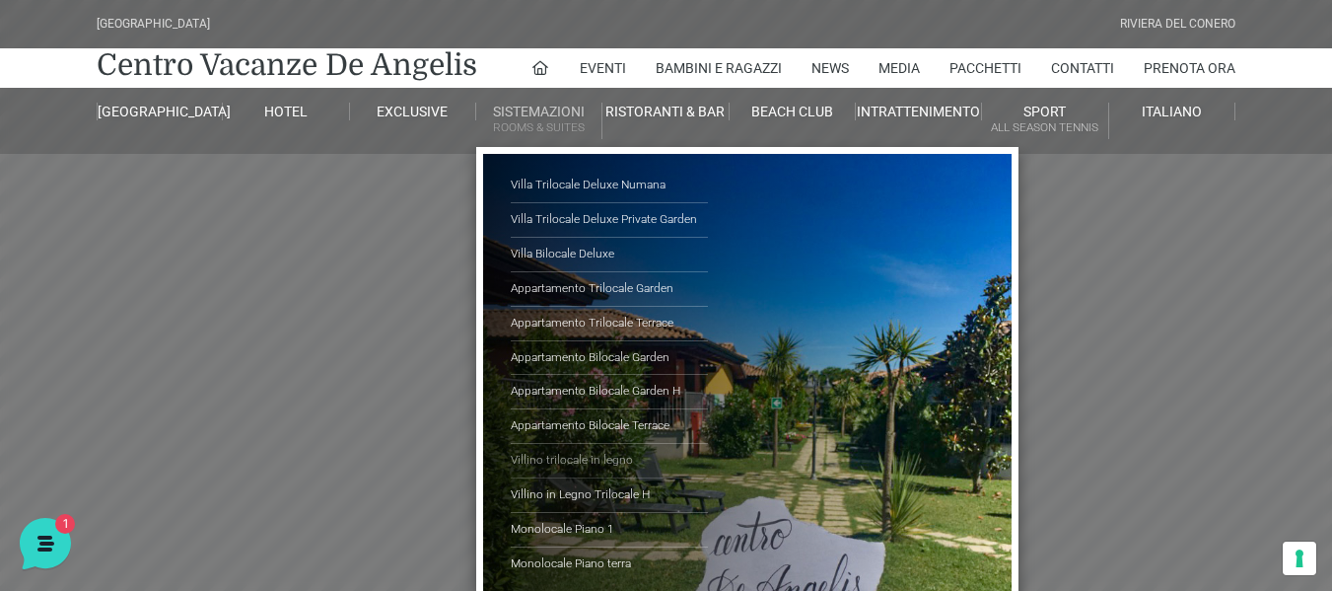
click at [557, 461] on link "Villino trilocale in legno" at bounding box center [609, 461] width 197 height 35
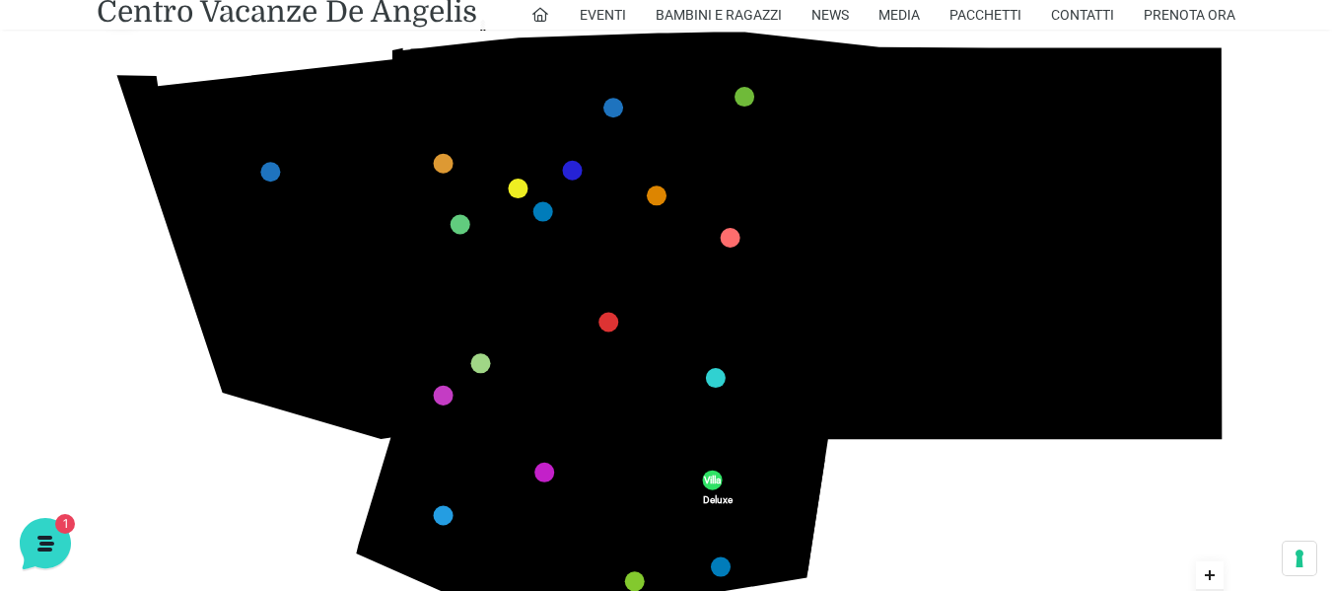
scroll to position [387, 0]
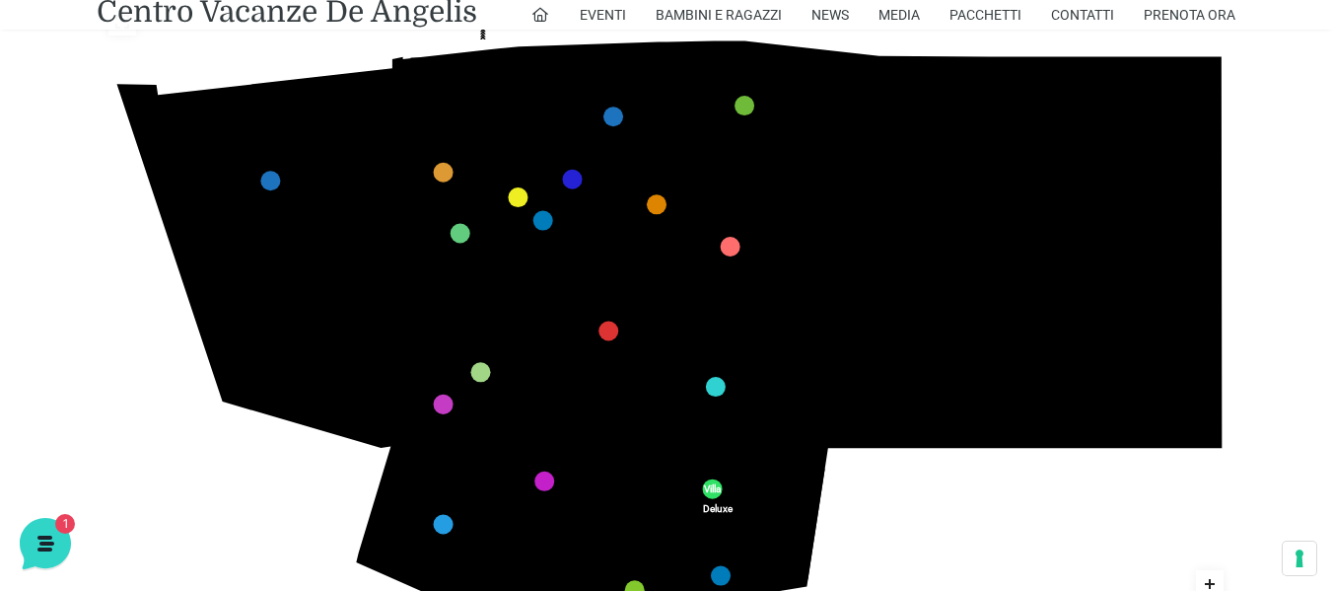
click at [494, 64] on icon "436 435 437 434 441 430 440 431 439 432 438 433 424 423 425 422 429 418 428 419…" at bounding box center [667, 316] width 1140 height 641
drag, startPoint x: 498, startPoint y: 73, endPoint x: 505, endPoint y: 107, distance: 34.2
click at [505, 107] on icon "436 435 437 434 441 430 440 431 439 432 438 433 424 423 425 422 429 418 428 419…" at bounding box center [667, 316] width 1140 height 641
drag, startPoint x: 498, startPoint y: 92, endPoint x: 504, endPoint y: 112, distance: 21.5
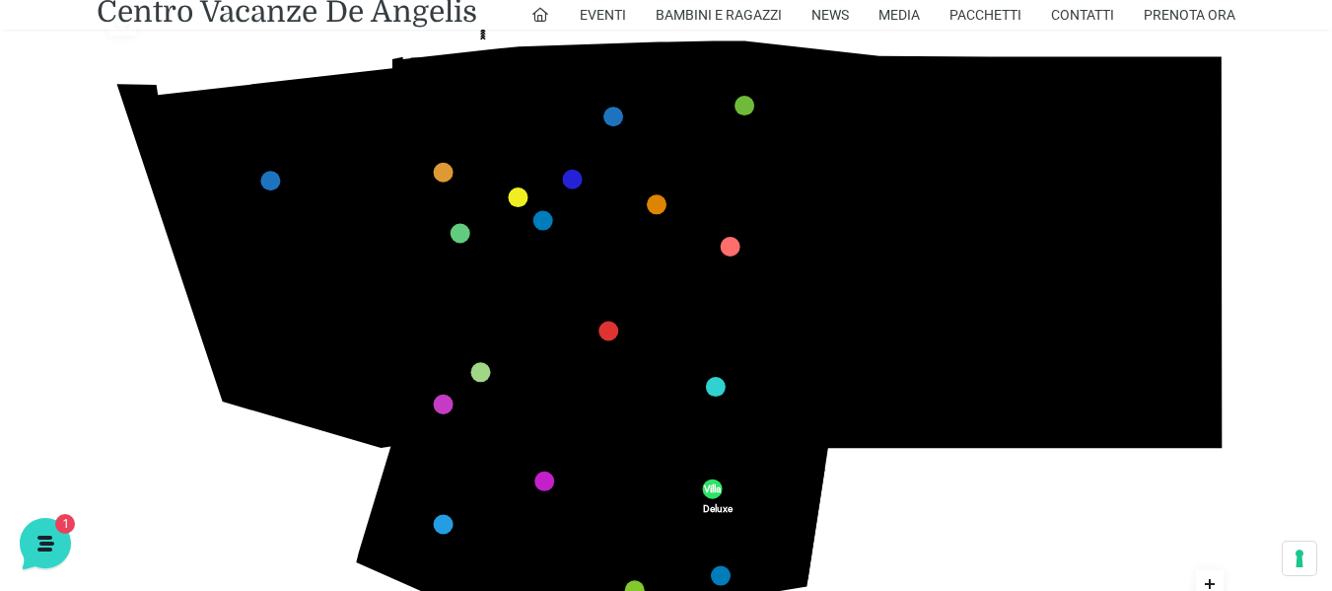
click at [504, 112] on icon at bounding box center [516, 119] width 86 height 84
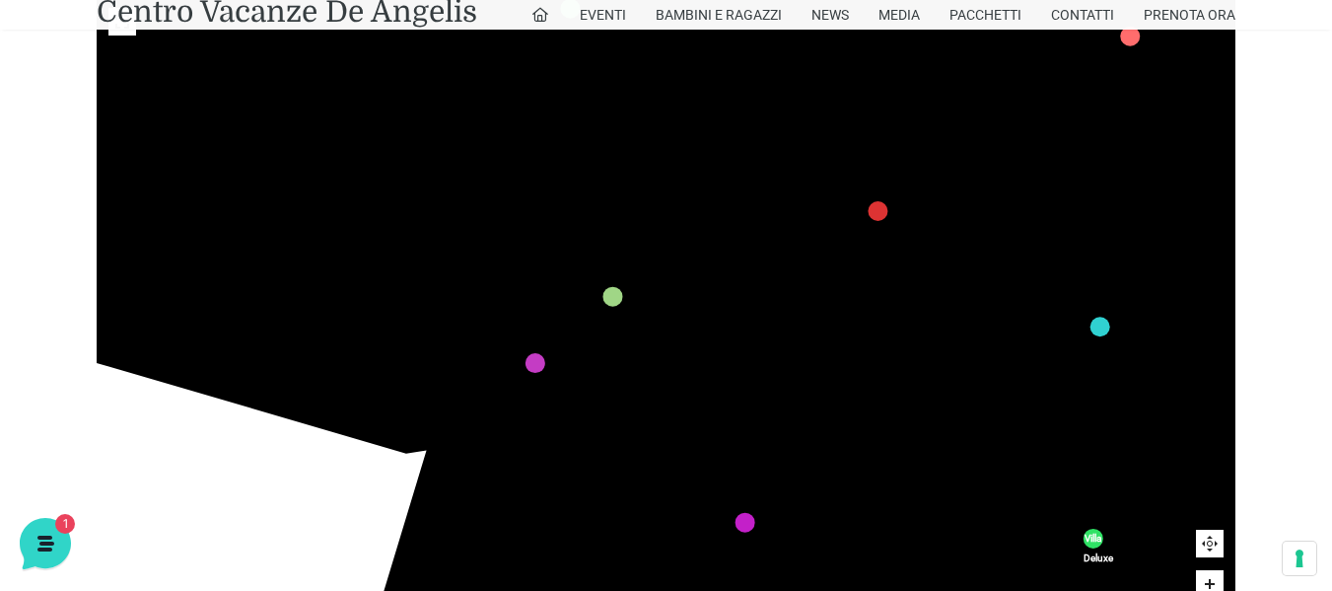
drag, startPoint x: 498, startPoint y: 330, endPoint x: 510, endPoint y: 222, distance: 109.1
click at [510, 222] on rect at bounding box center [501, 233] width 30 height 27
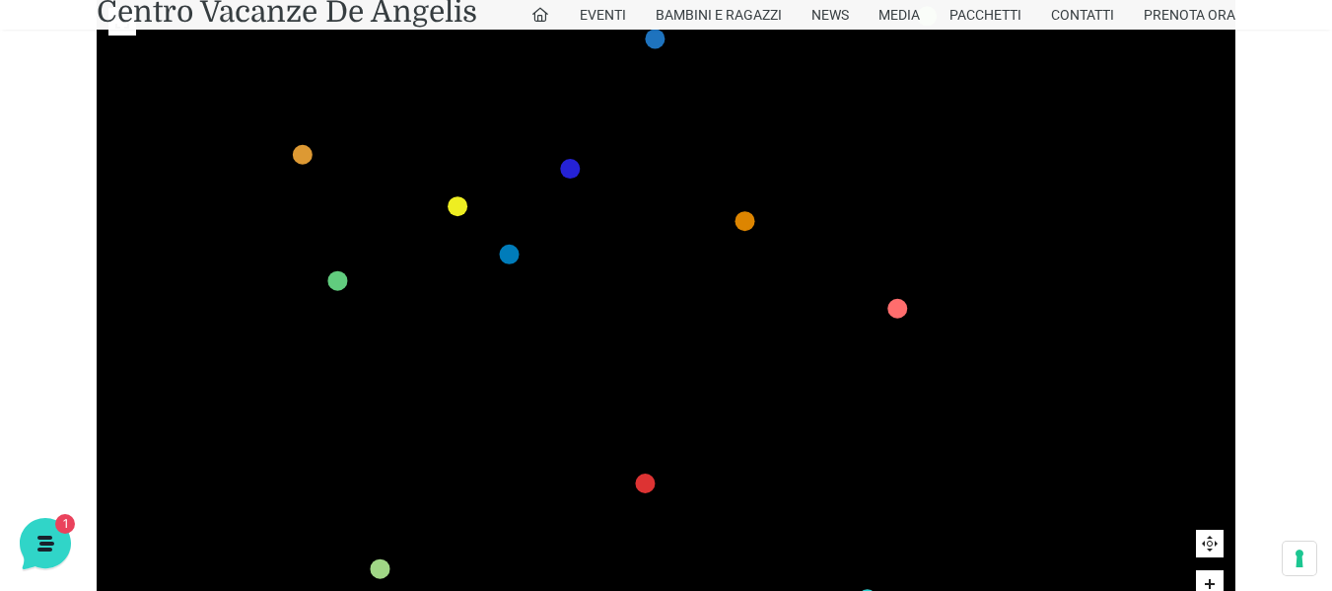
drag, startPoint x: 623, startPoint y: 260, endPoint x: 476, endPoint y: 408, distance: 208.5
click at [388, 525] on icon "436 435 437 434 441 430 440 431 439 432 438 433 424 423 425 422 429 418 428 419…" at bounding box center [765, 454] width 2363 height 1330
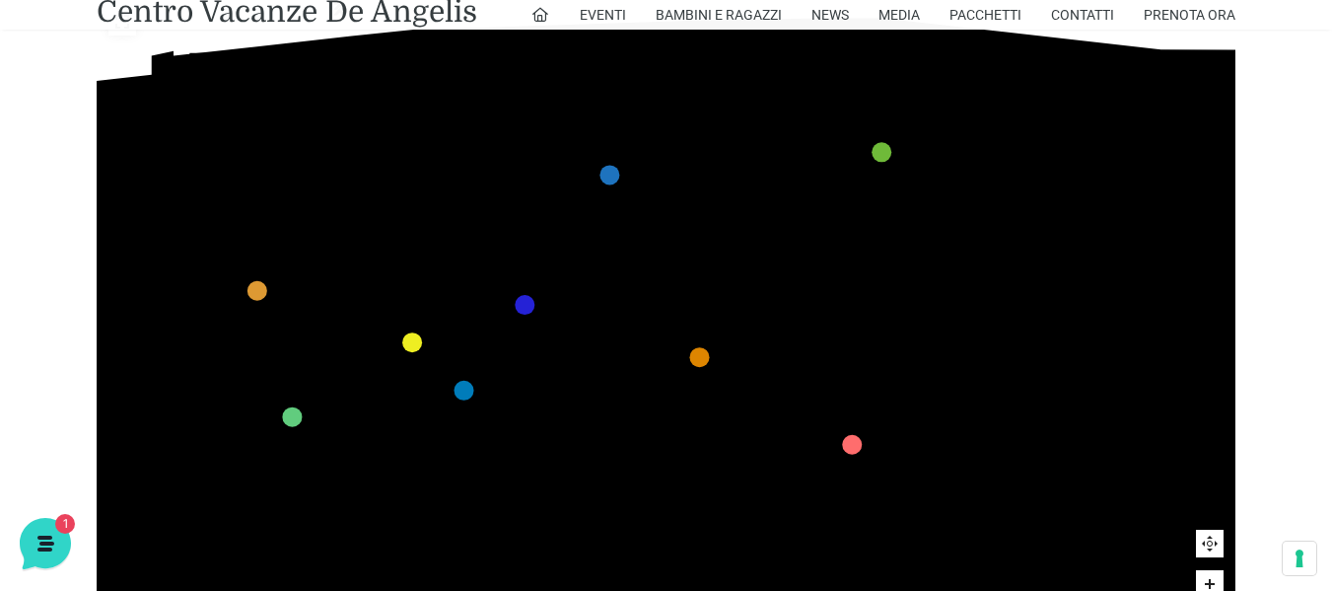
drag, startPoint x: 746, startPoint y: 279, endPoint x: 724, endPoint y: 320, distance: 45.9
click at [727, 322] on icon "436 435 437 434 441 430 440 431 439 432 438 433 424 423 425 422 429 418 428 419…" at bounding box center [719, 590] width 2363 height 1330
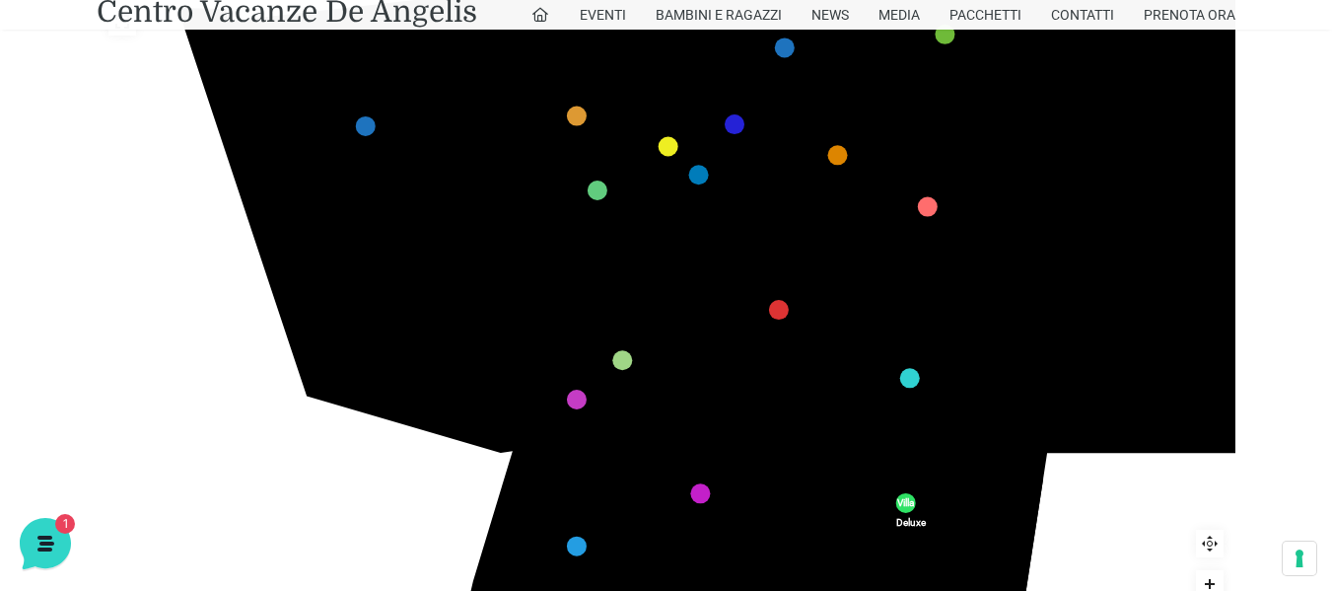
drag, startPoint x: 734, startPoint y: 316, endPoint x: 792, endPoint y: 153, distance: 172.8
click at [792, 153] on polygon at bounding box center [788, 160] width 34 height 55
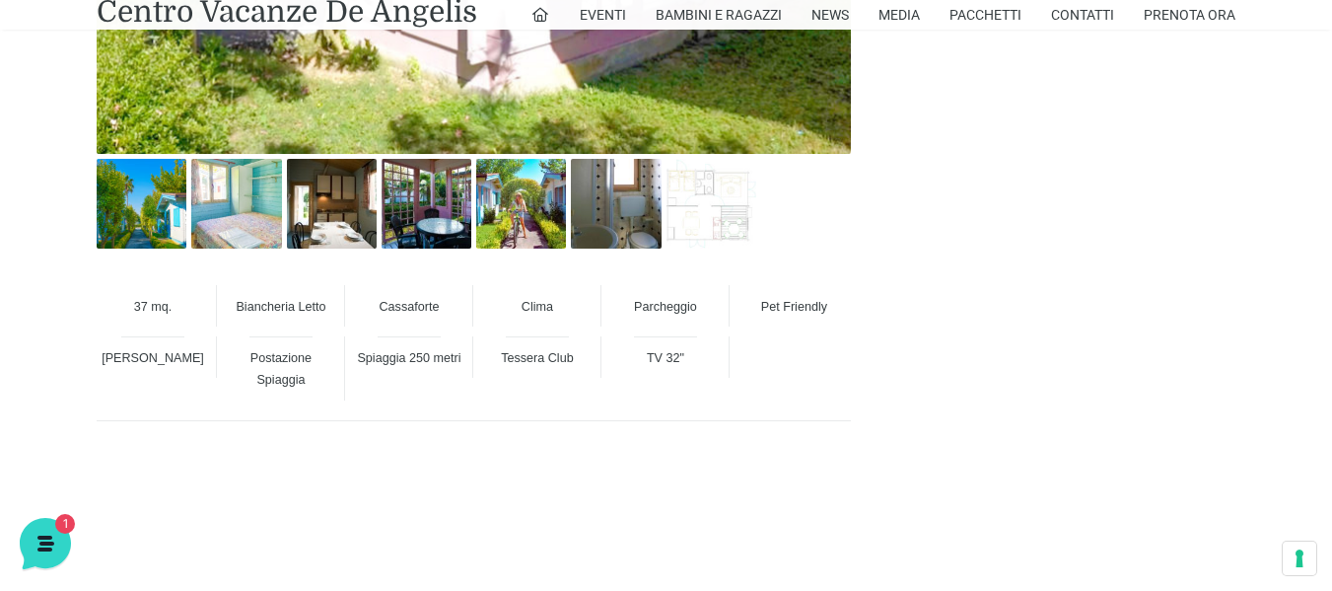
scroll to position [1184, 0]
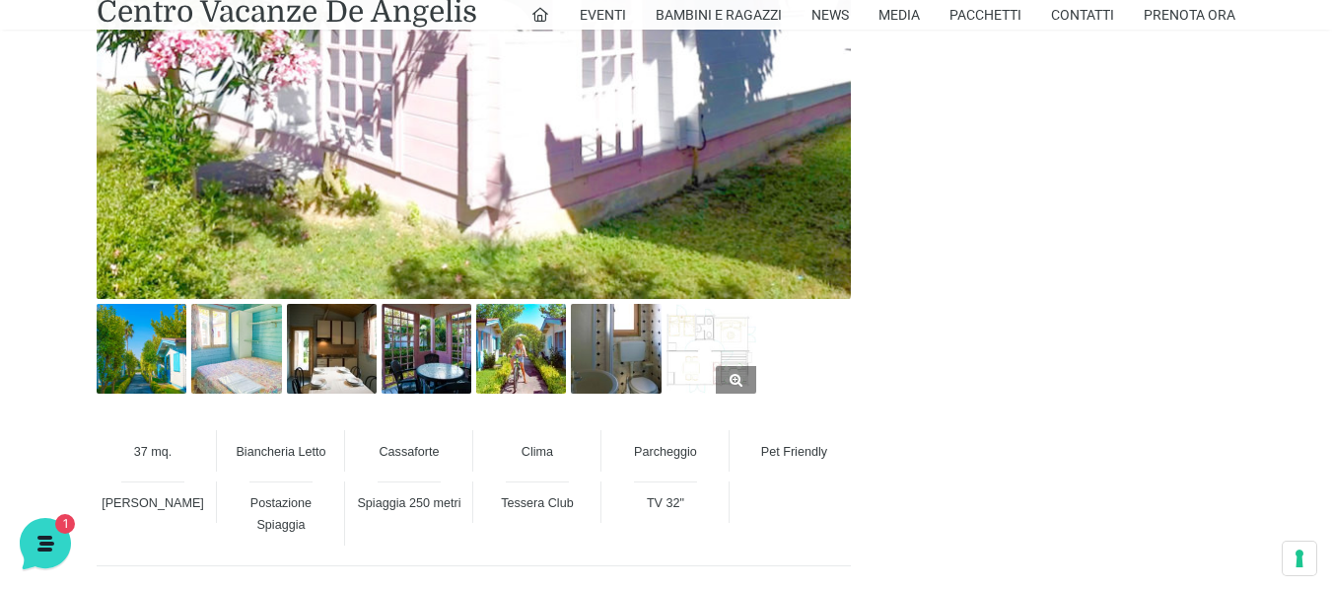
click at [743, 334] on img at bounding box center [712, 349] width 90 height 90
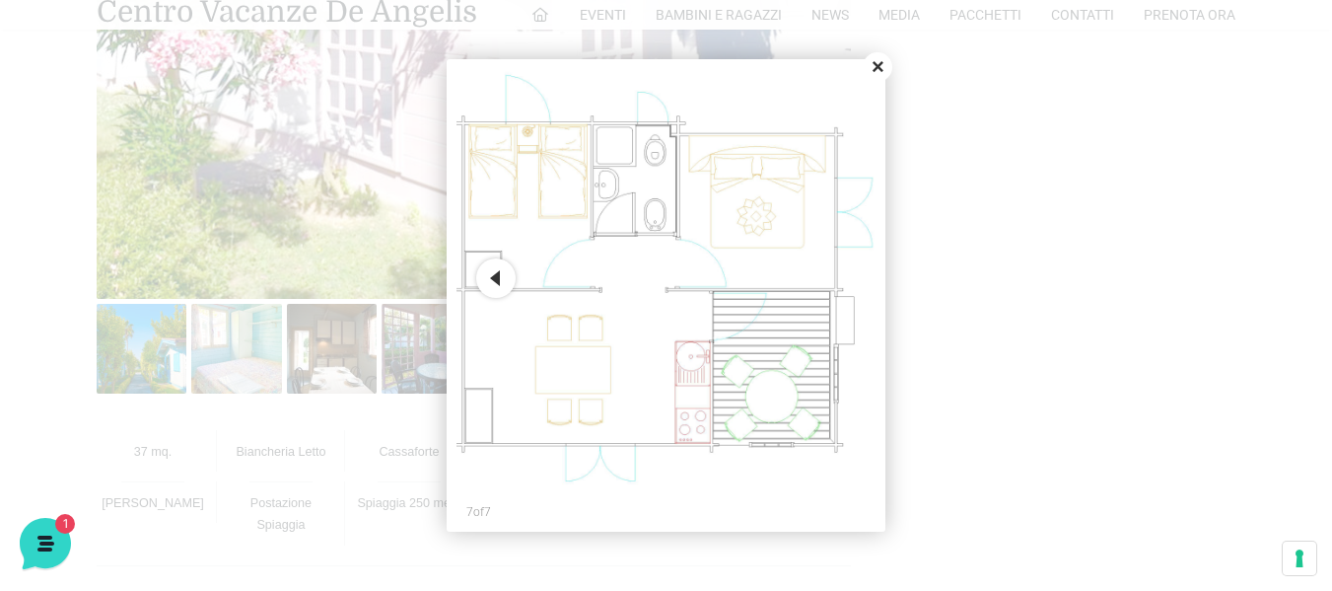
click at [879, 70] on button "Close" at bounding box center [878, 67] width 30 height 30
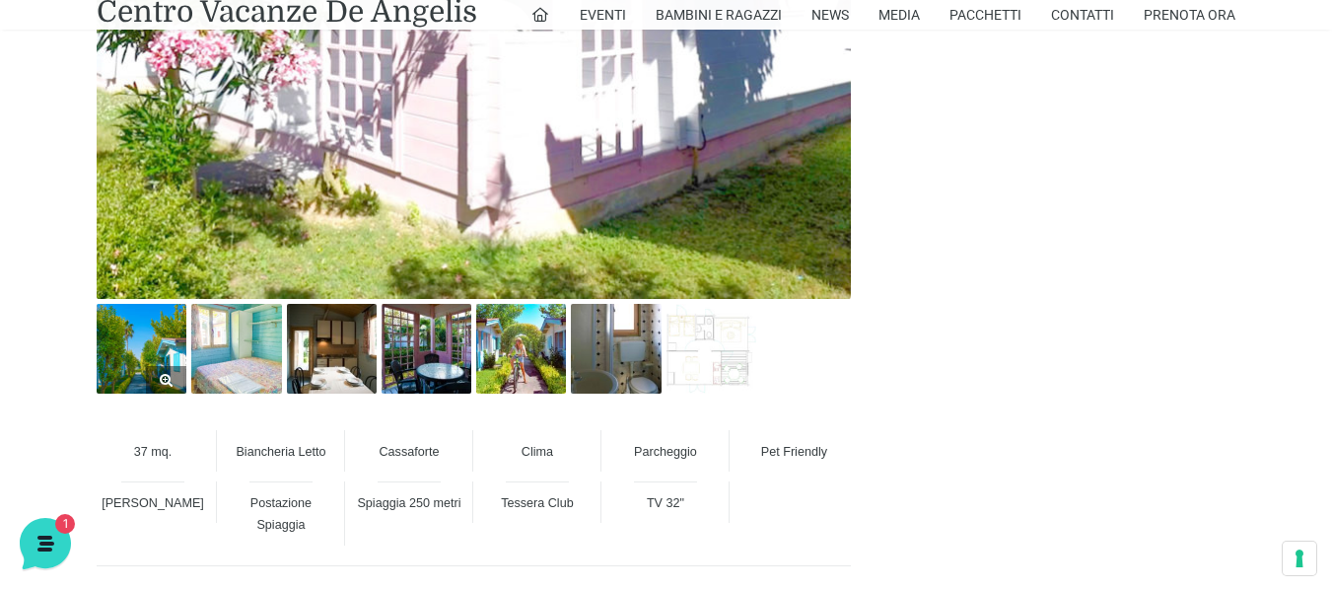
click at [129, 328] on img at bounding box center [142, 349] width 90 height 90
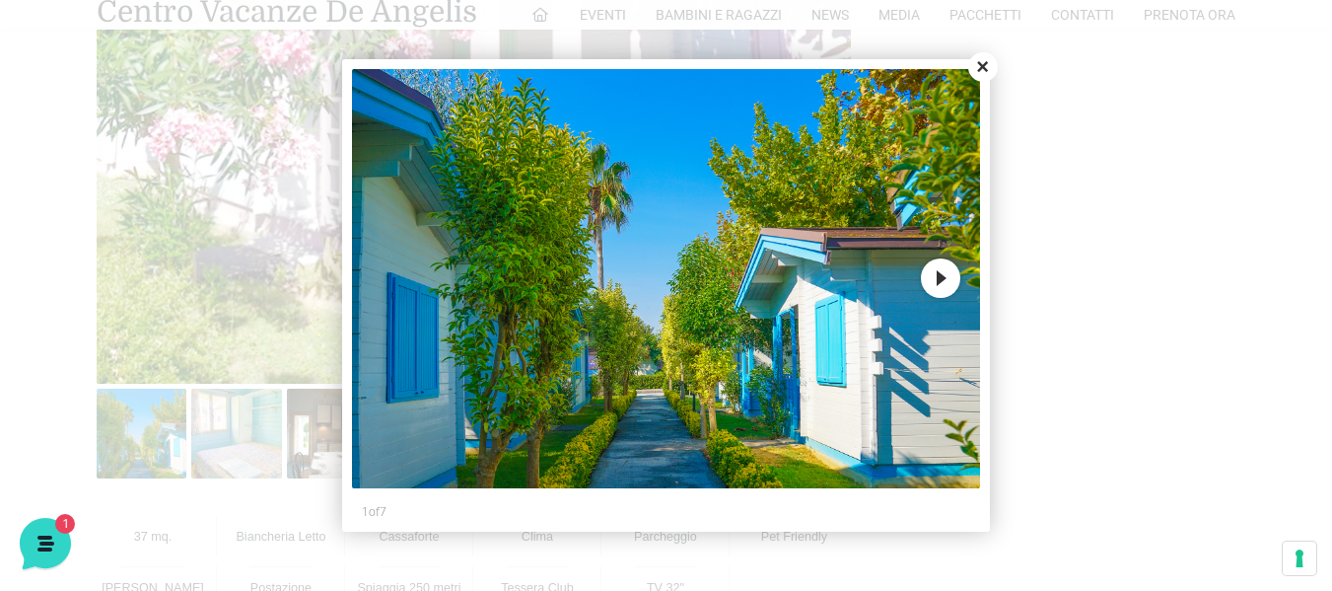
scroll to position [986, 0]
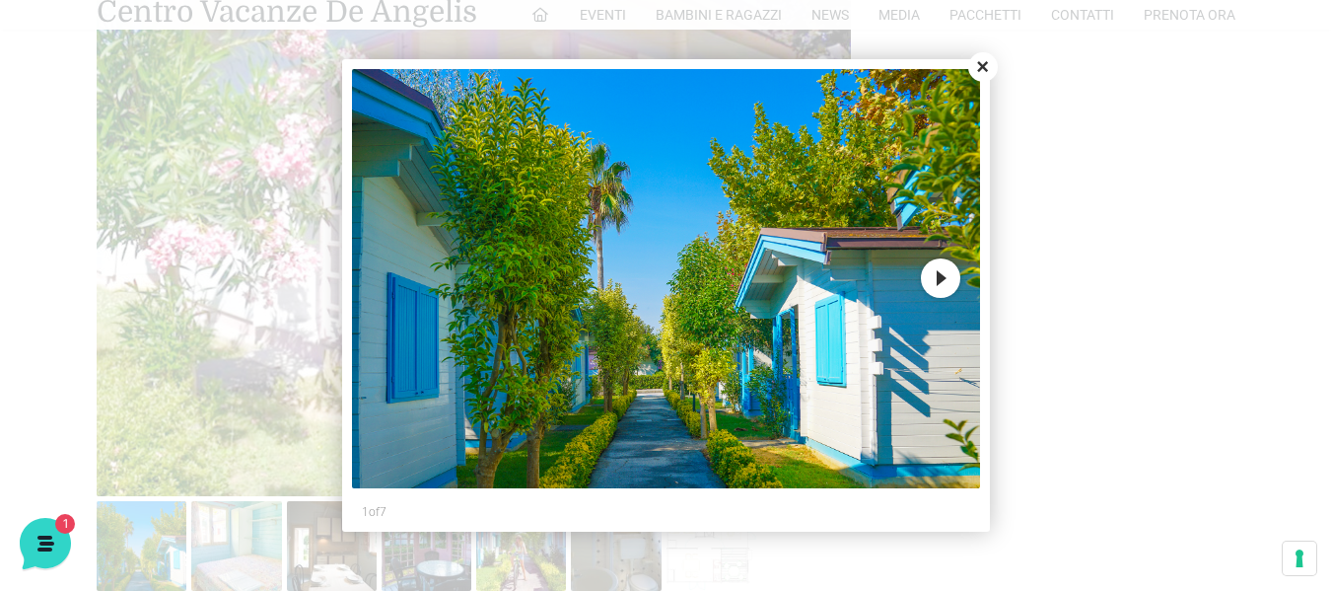
click at [947, 277] on button "Next" at bounding box center [940, 277] width 39 height 39
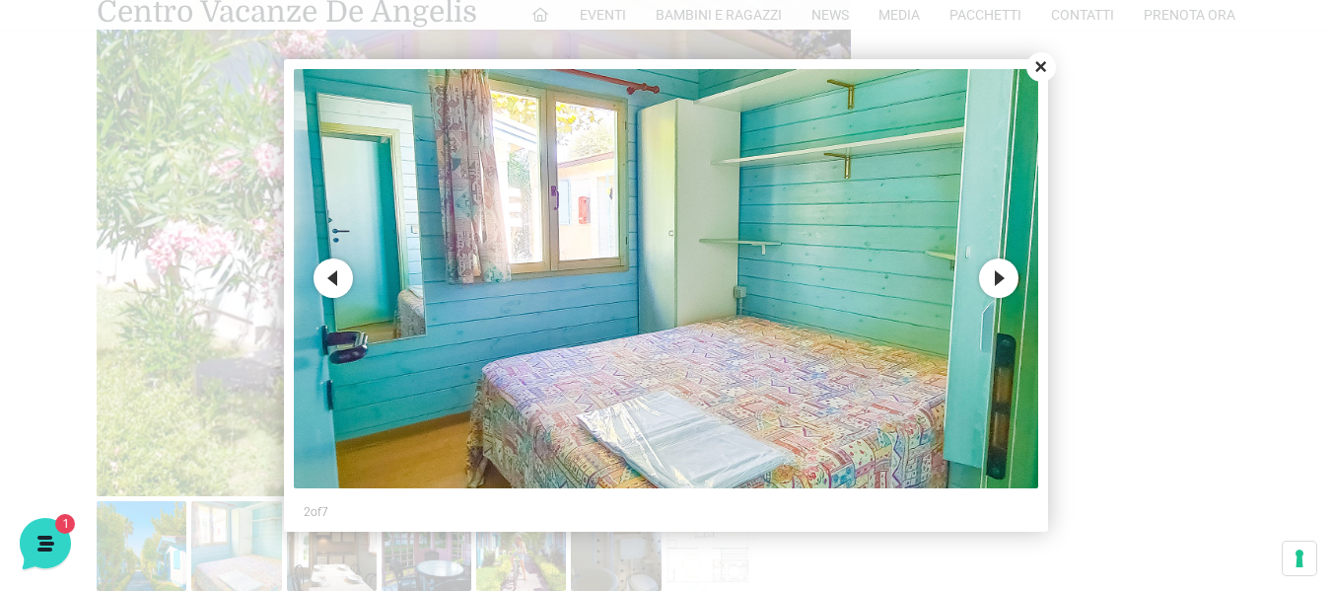
click at [1007, 274] on button "Next" at bounding box center [998, 277] width 39 height 39
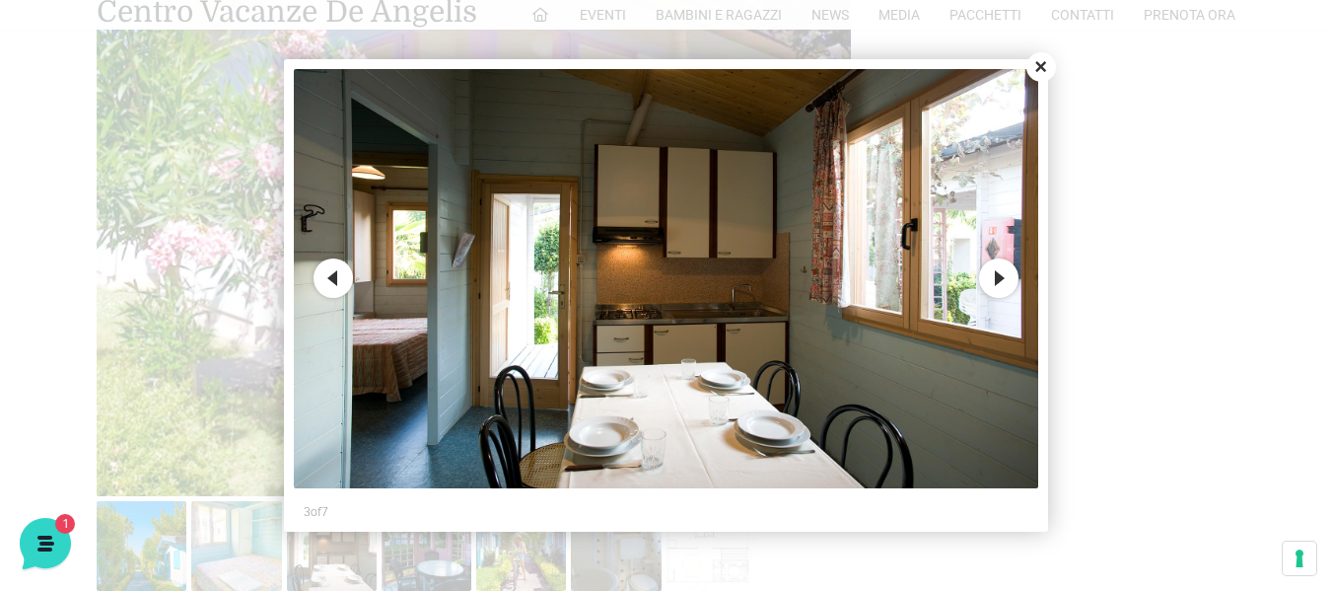
click at [1007, 274] on button "Next" at bounding box center [998, 277] width 39 height 39
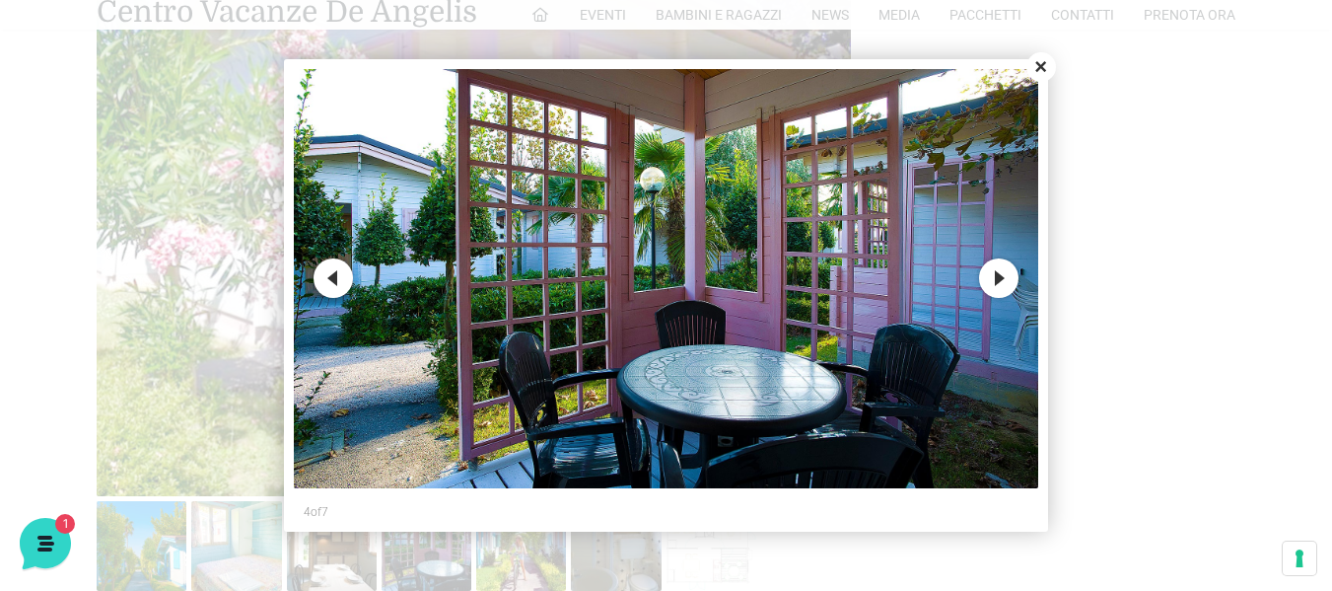
click at [1007, 274] on button "Next" at bounding box center [998, 277] width 39 height 39
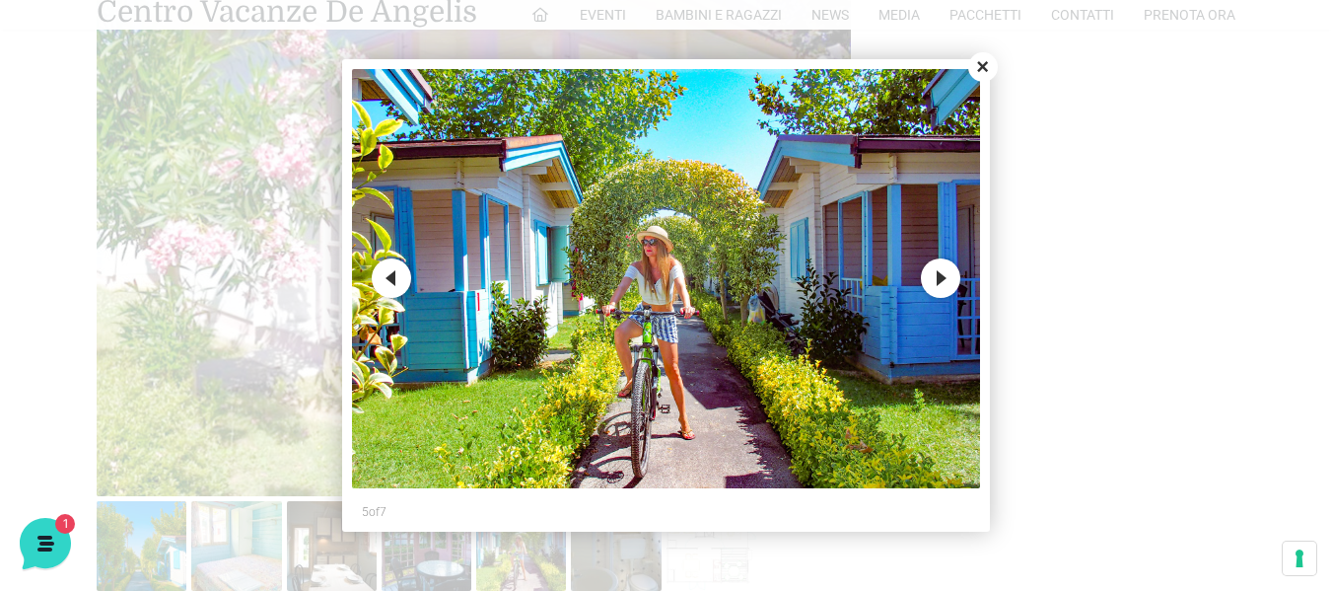
click at [945, 275] on button "Next" at bounding box center [940, 277] width 39 height 39
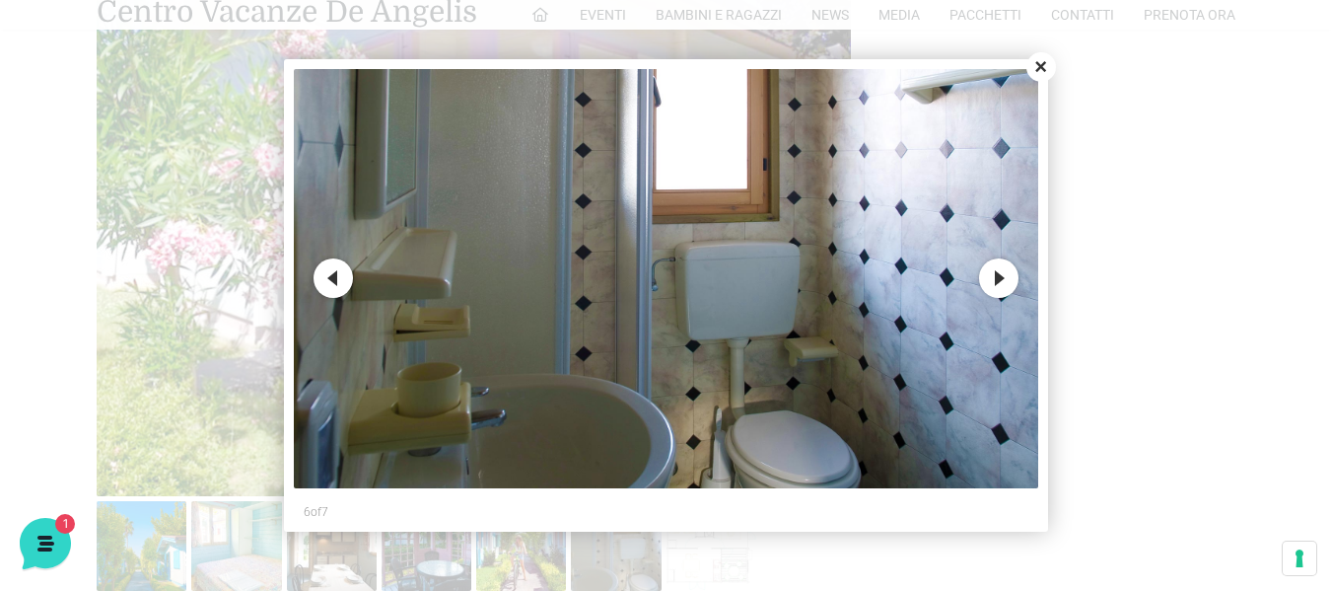
click at [991, 278] on button "Next" at bounding box center [998, 277] width 39 height 39
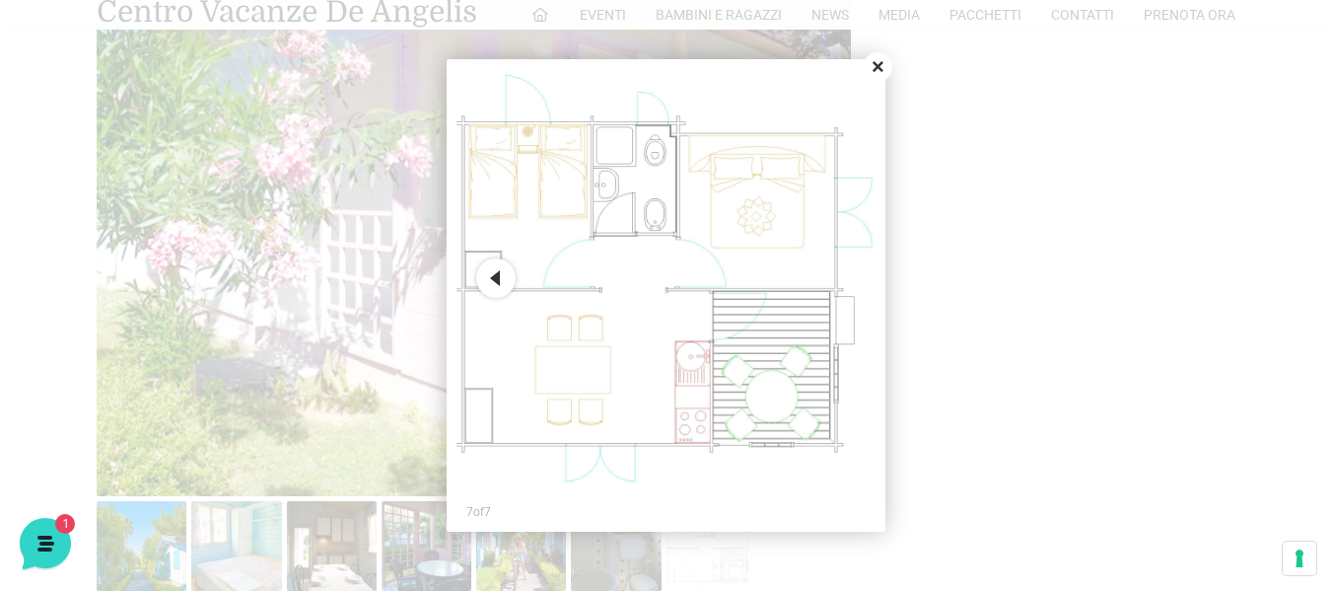
click at [880, 67] on button "Close" at bounding box center [878, 67] width 30 height 30
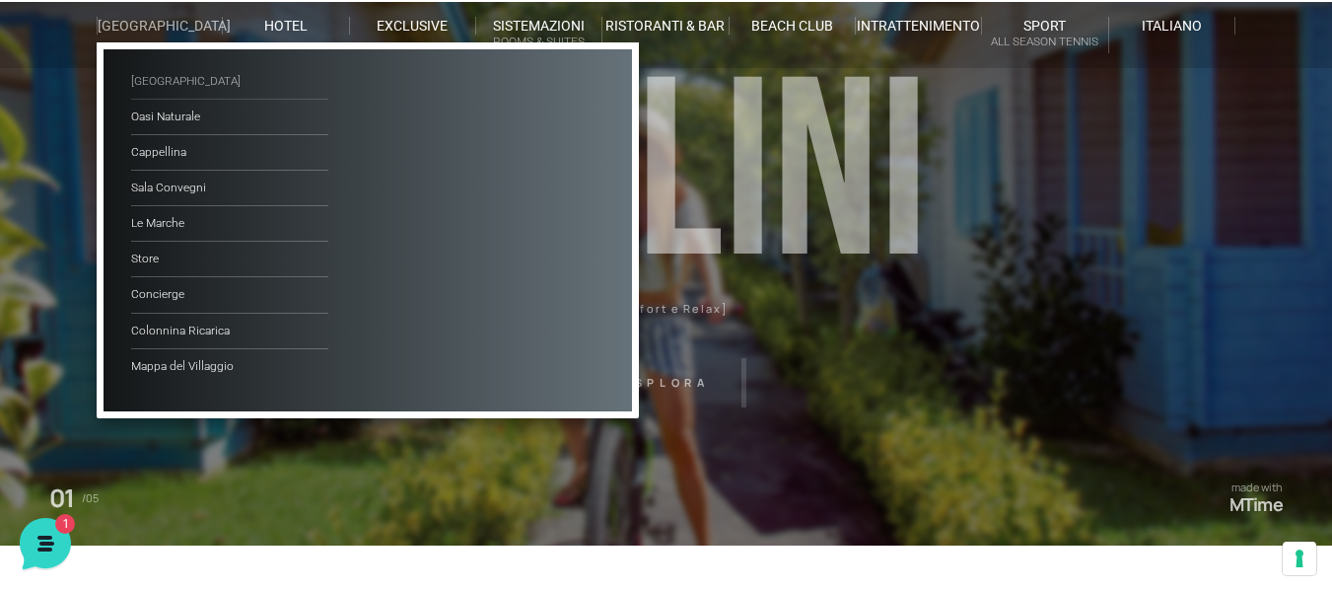
scroll to position [0, 0]
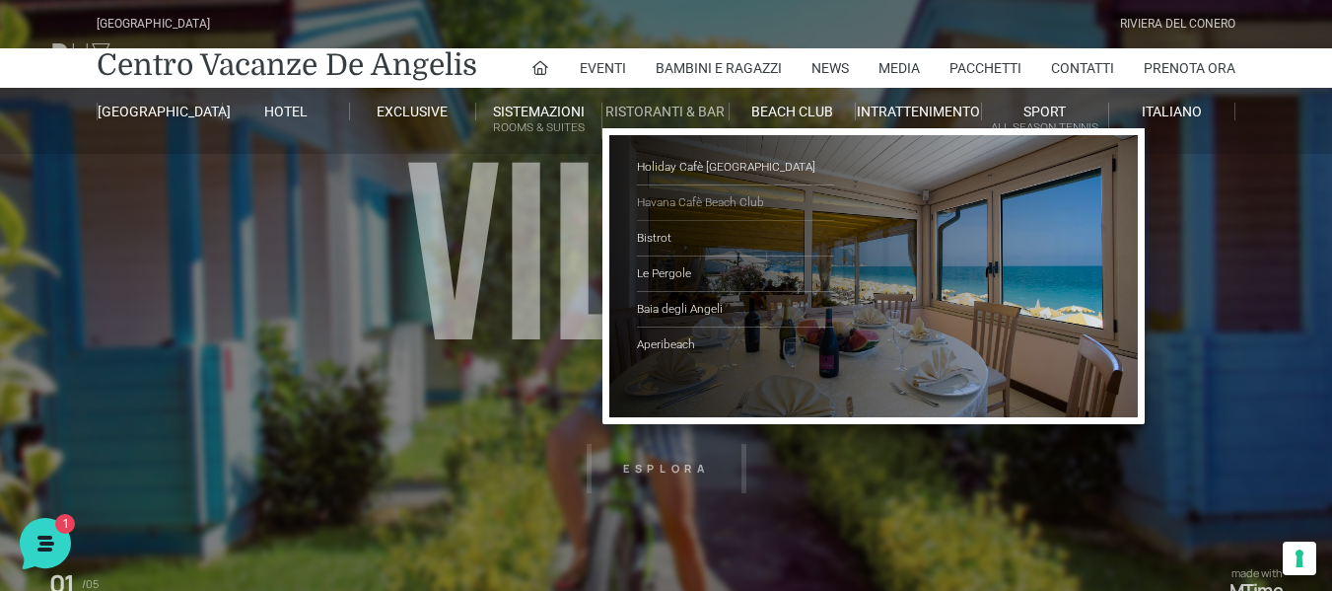
click at [700, 198] on link "Havana Cafè Beach Club" at bounding box center [735, 203] width 197 height 36
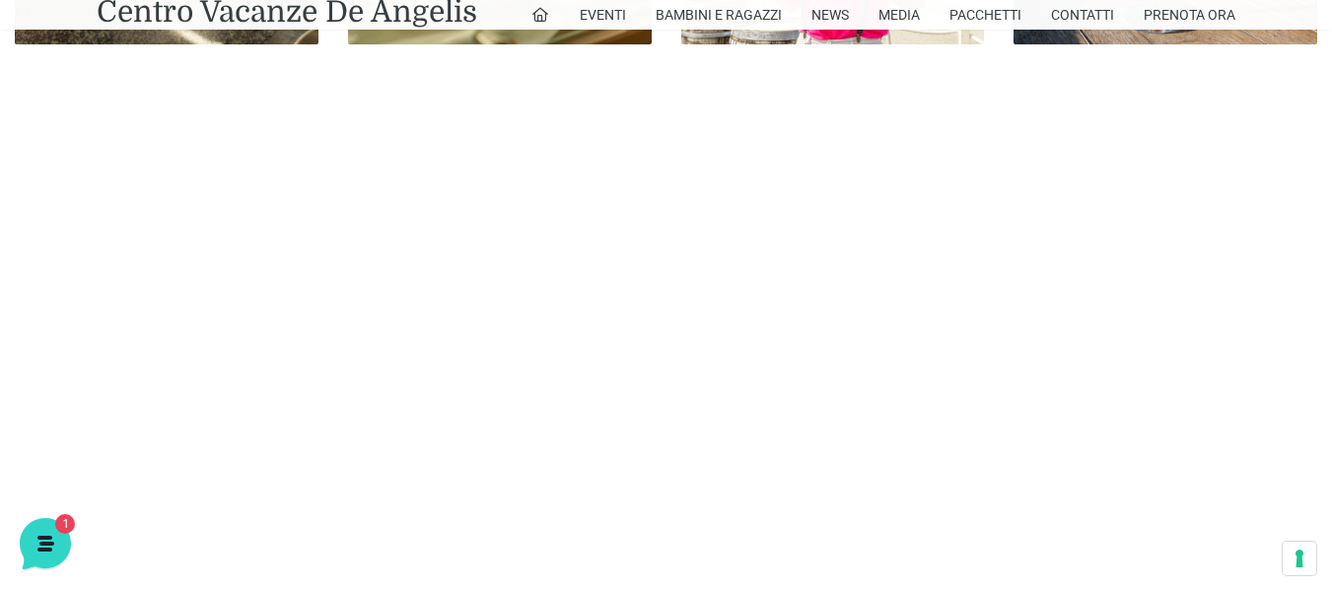
scroll to position [1240, 0]
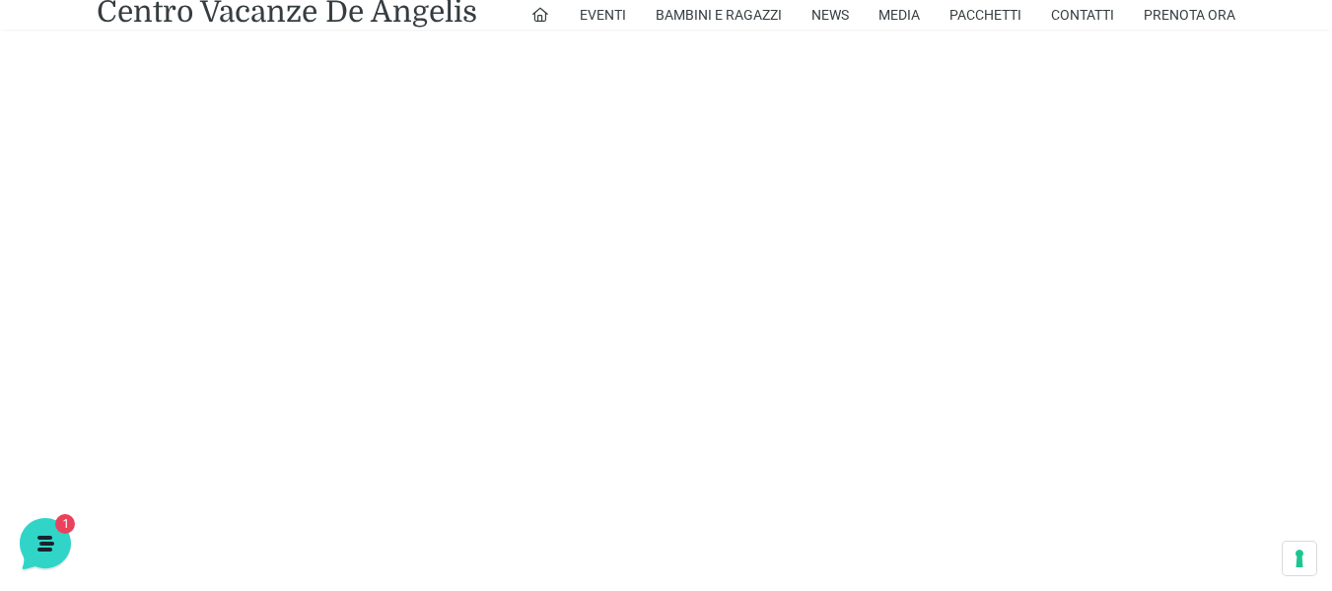
click at [1040, 299] on div "Colazione Prima di [GEOGRAPHIC_DATA] Aperitivo [DEMOGRAPHIC_DATA]" at bounding box center [666, 52] width 1332 height 1031
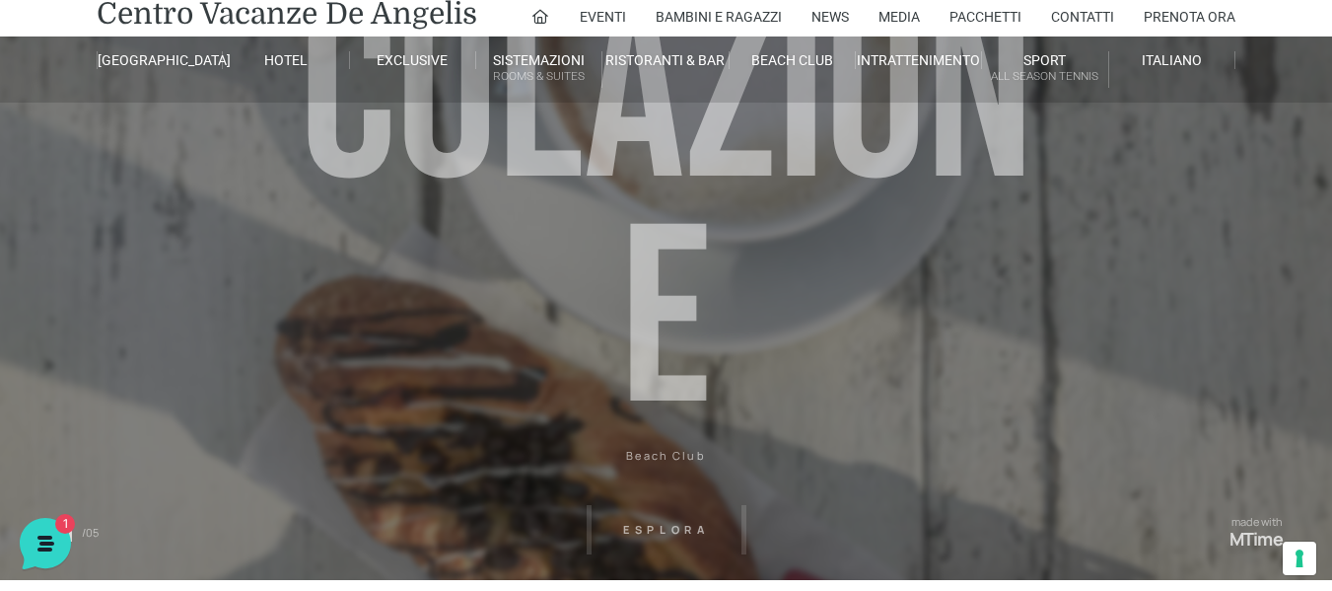
scroll to position [0, 0]
